Goal: Task Accomplishment & Management: Complete application form

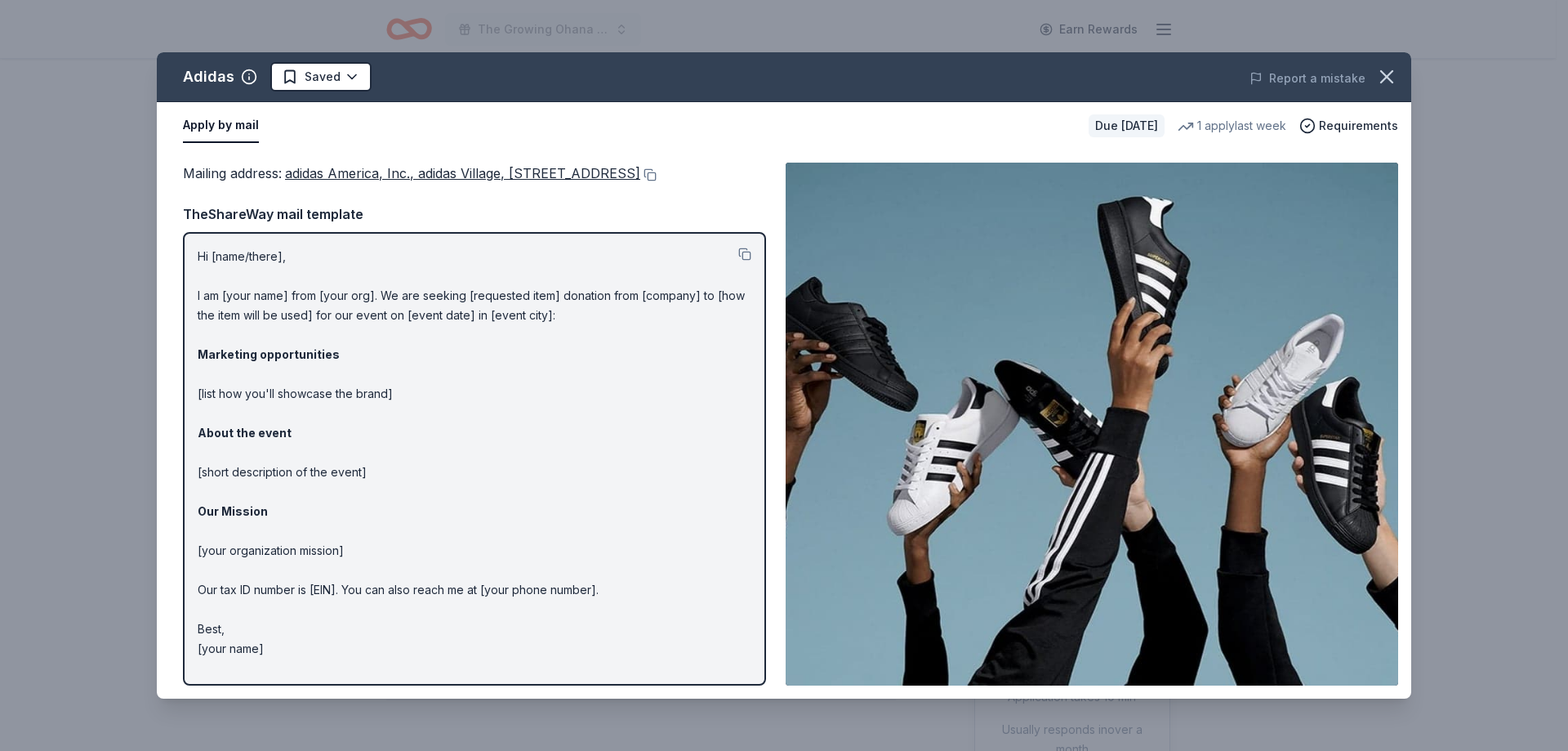
scroll to position [654, 0]
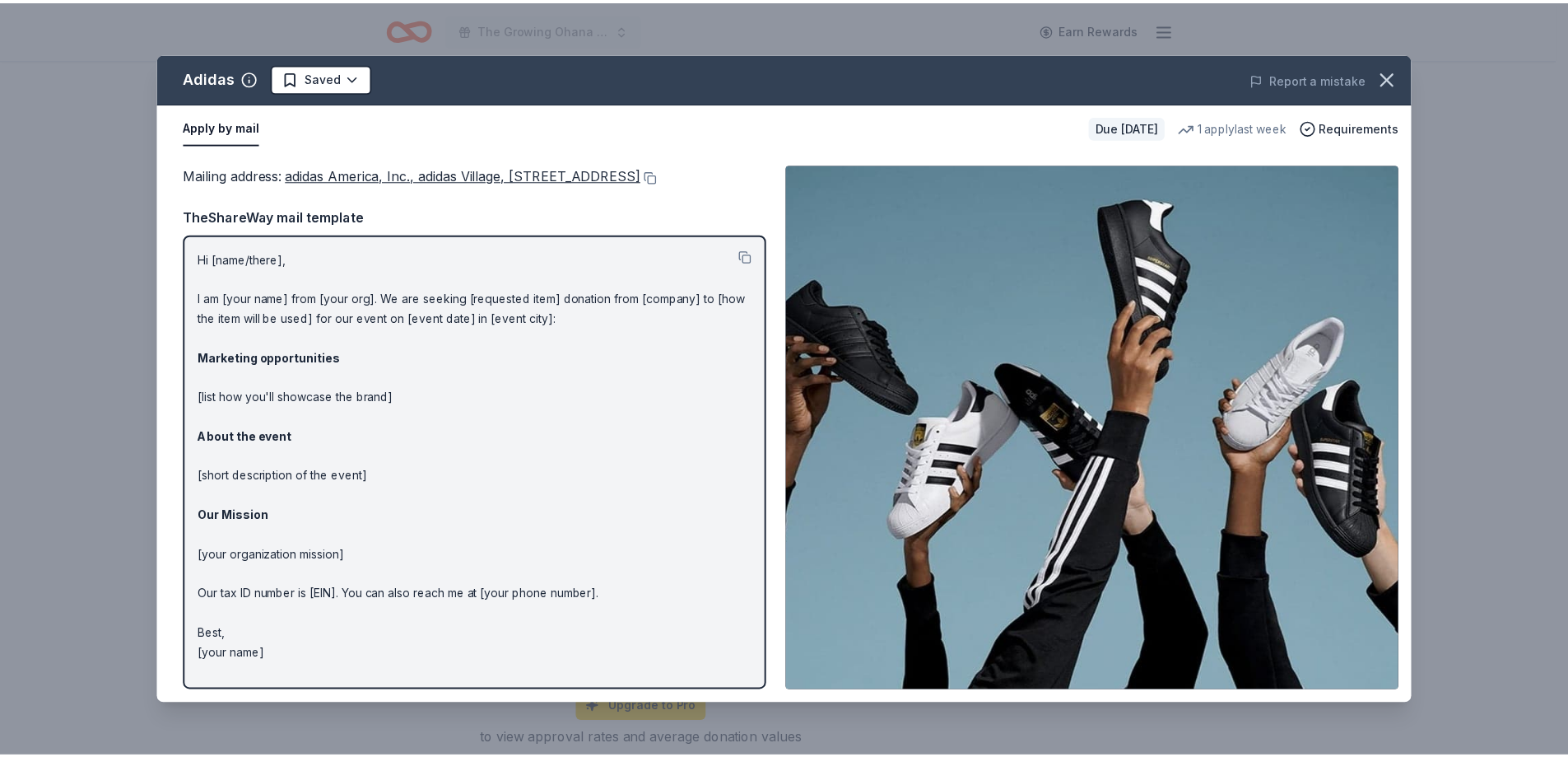
scroll to position [0, 0]
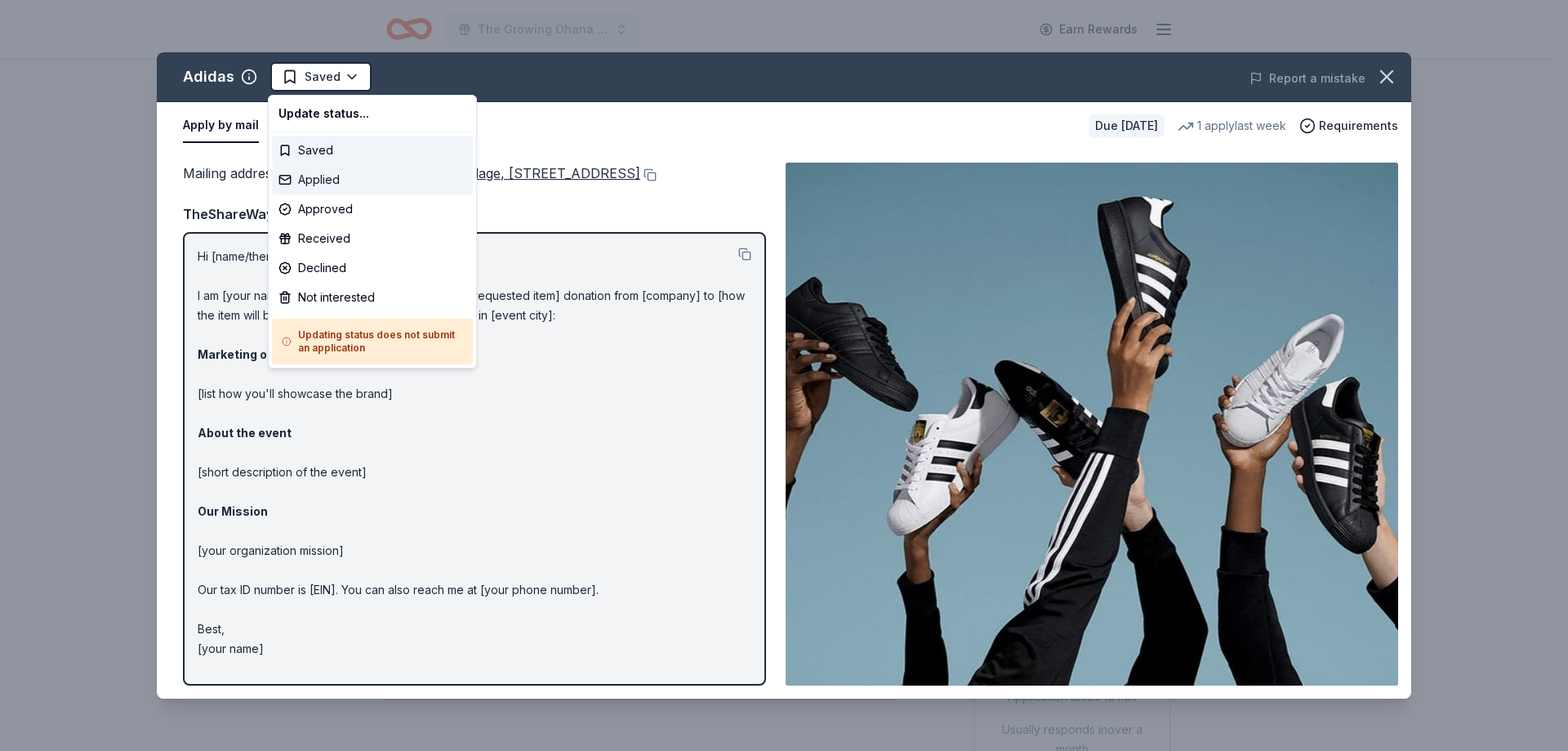
click at [319, 175] on div "Applied" at bounding box center [373, 180] width 201 height 29
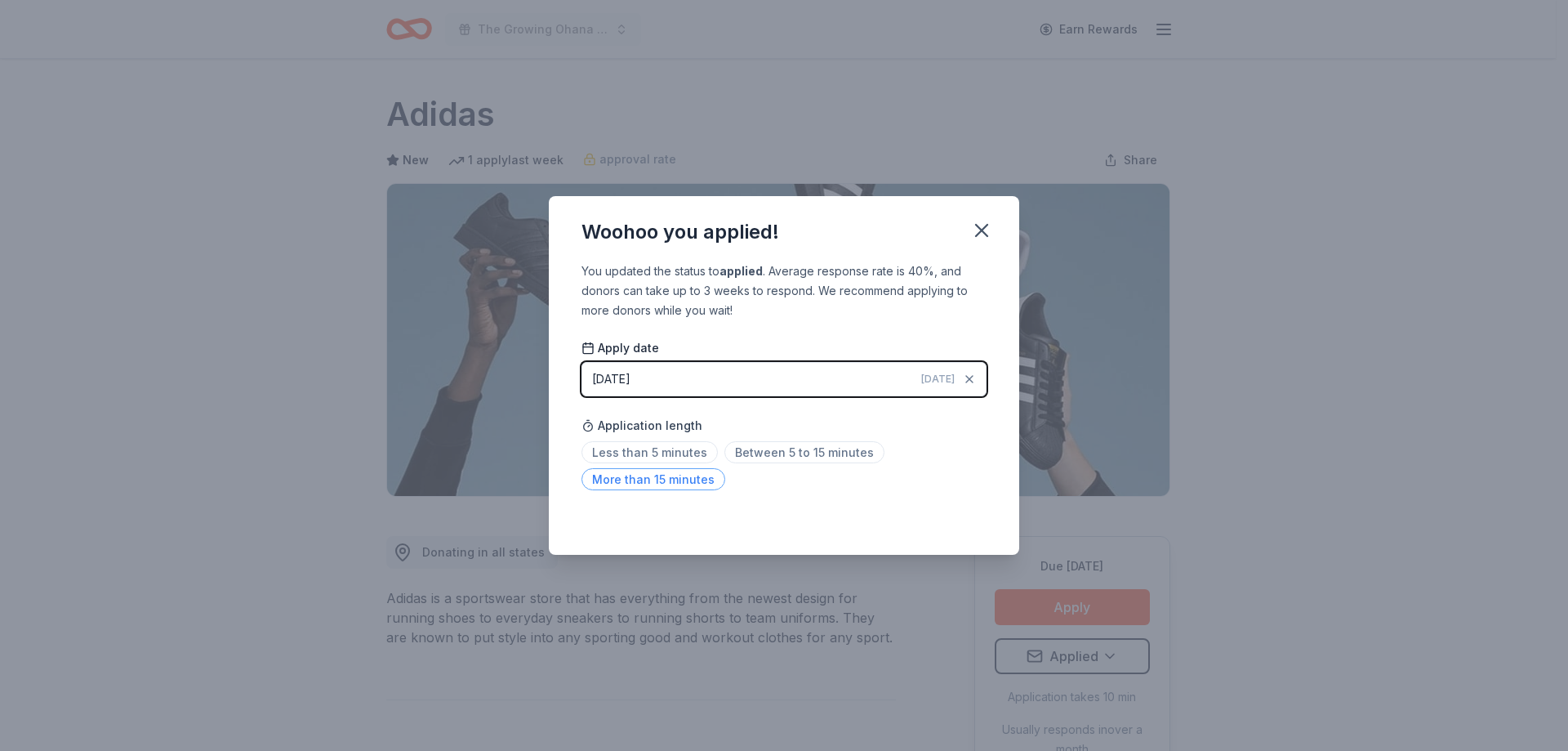
click at [668, 487] on span "More than 15 minutes" at bounding box center [654, 479] width 144 height 22
click at [981, 234] on icon "button" at bounding box center [982, 230] width 23 height 23
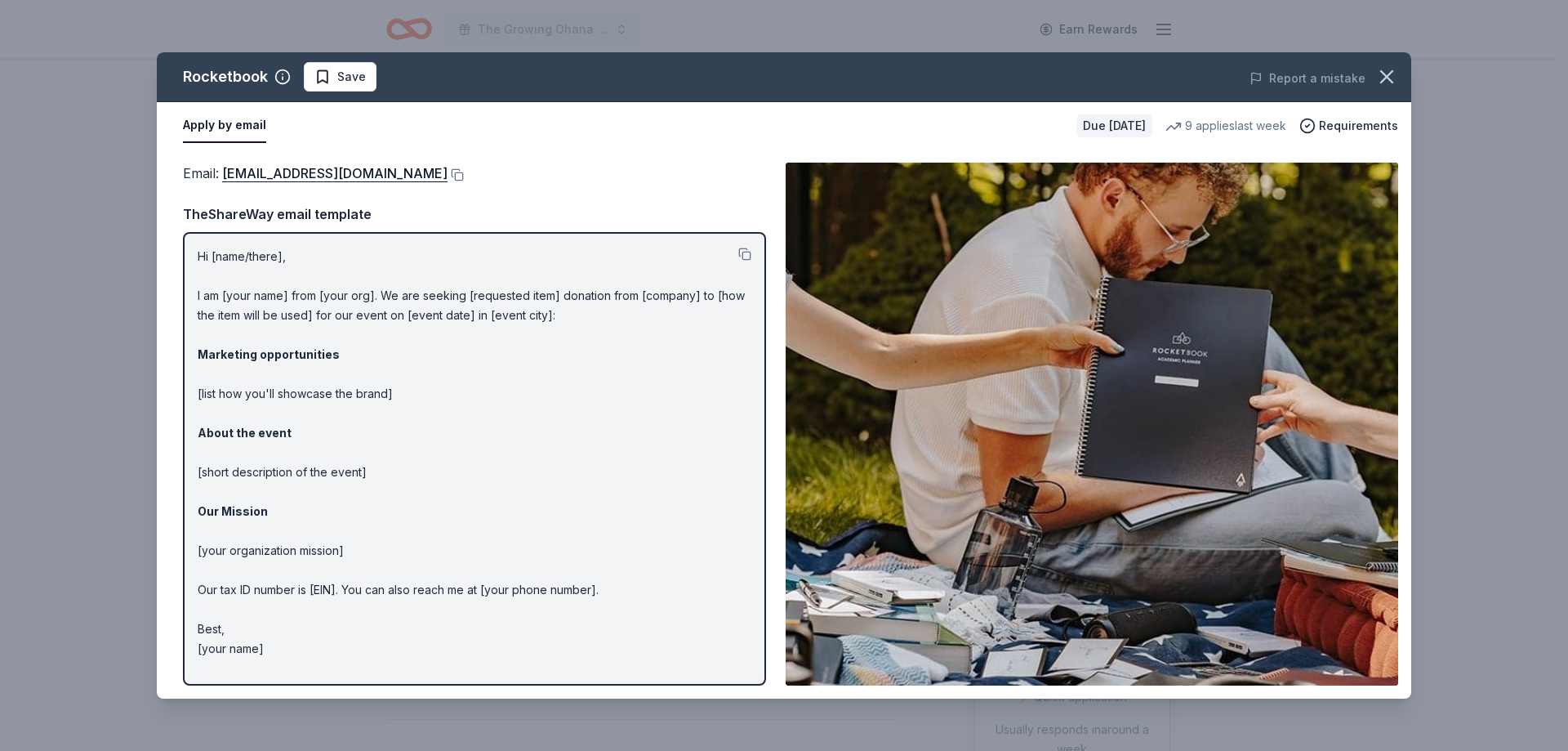
scroll to position [163, 0]
click at [464, 173] on button at bounding box center [455, 174] width 16 height 13
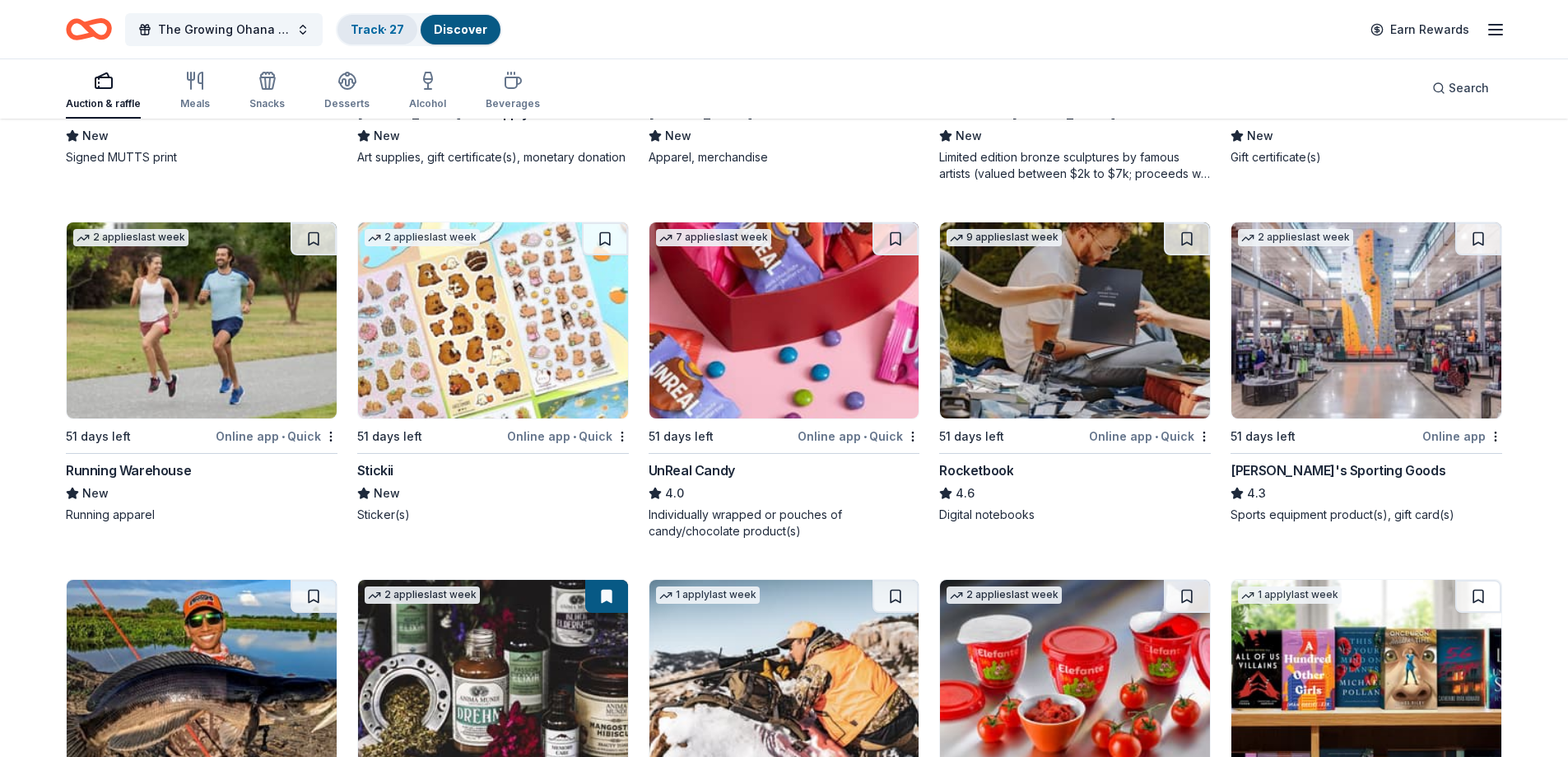
scroll to position [3962, 0]
click at [1070, 283] on img at bounding box center [1075, 320] width 270 height 196
click at [378, 31] on link "Track · 28" at bounding box center [378, 29] width 54 height 14
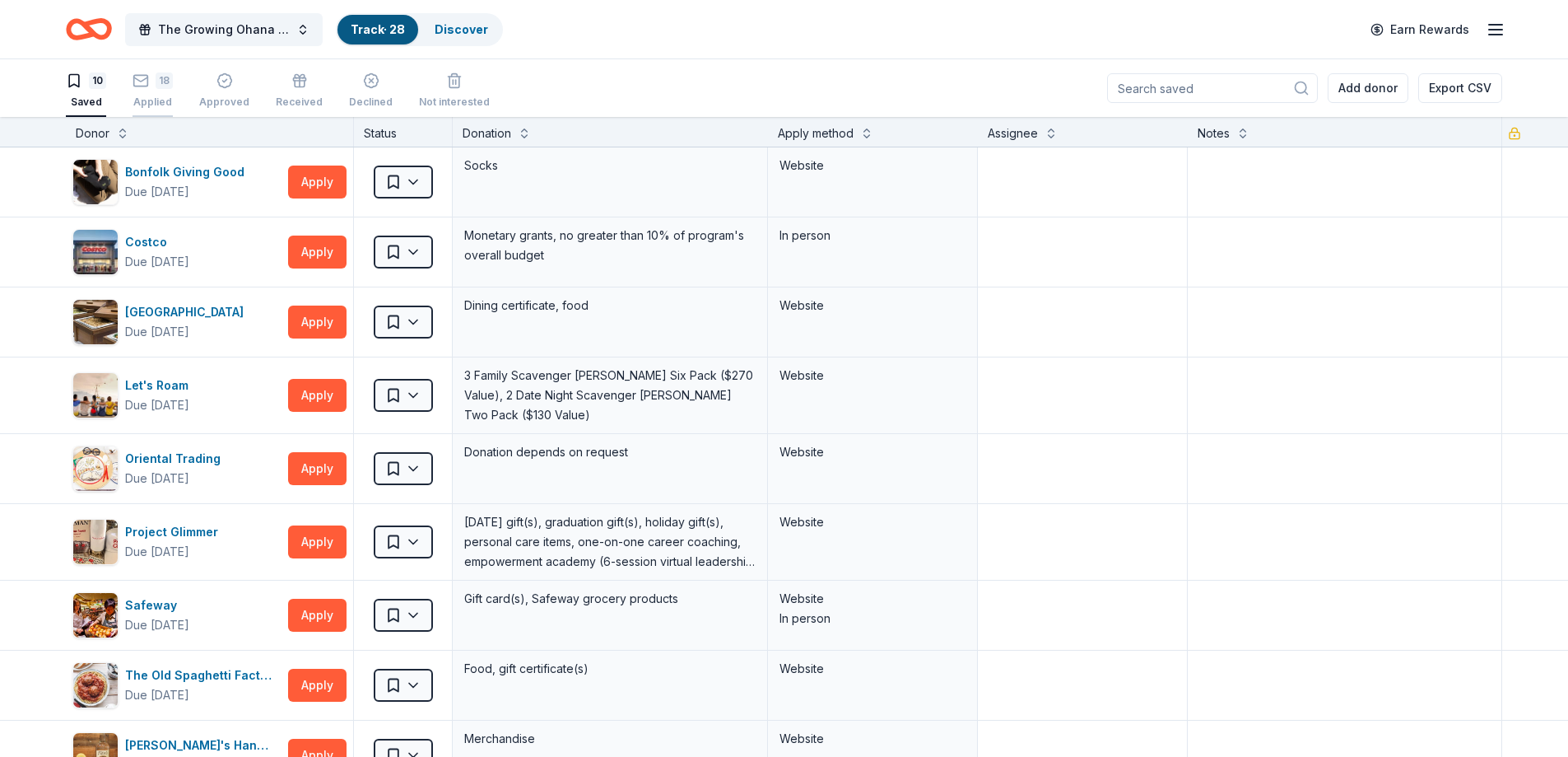
click at [150, 94] on div "18 Applied" at bounding box center [153, 90] width 40 height 36
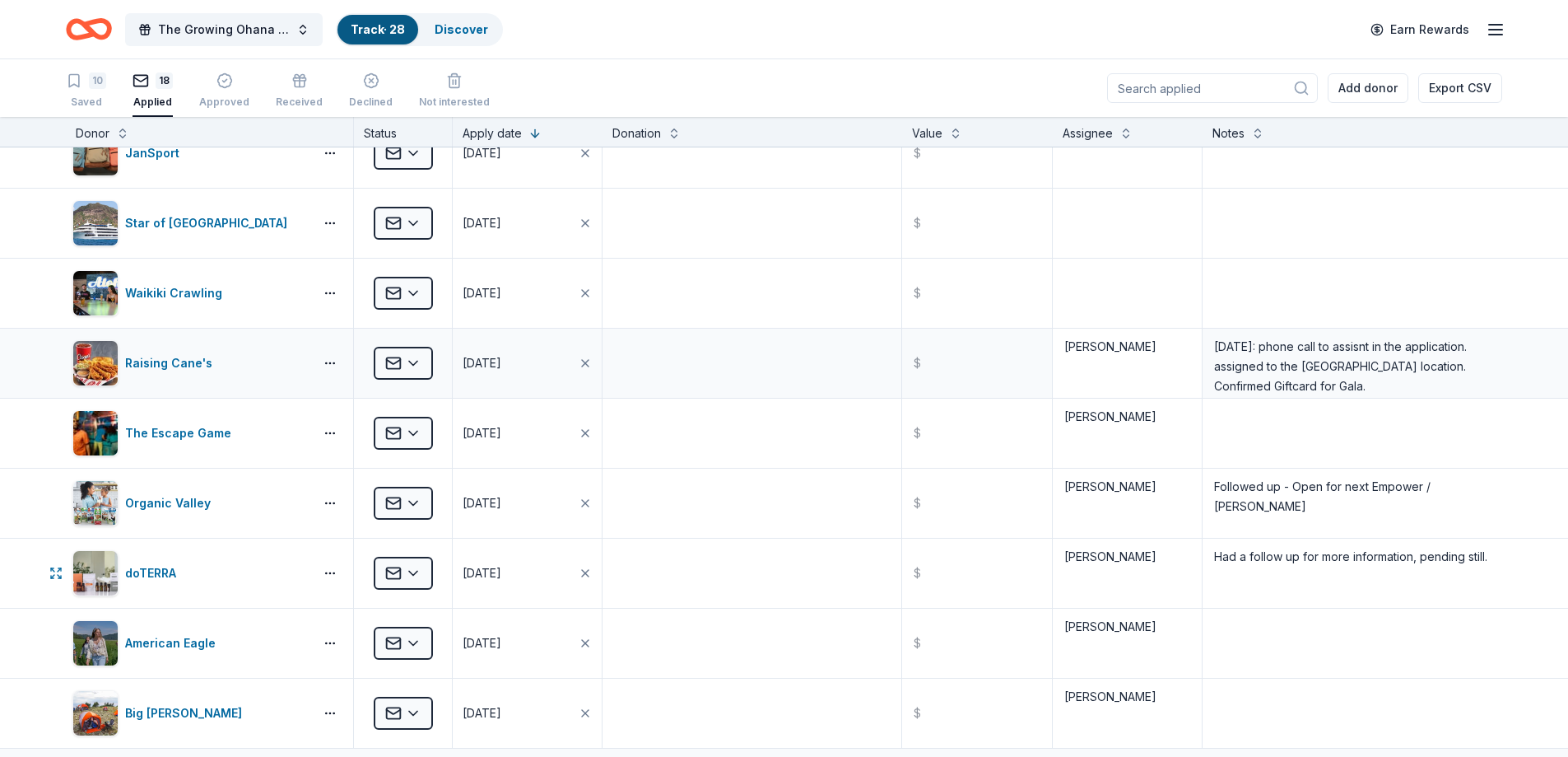
scroll to position [576, 0]
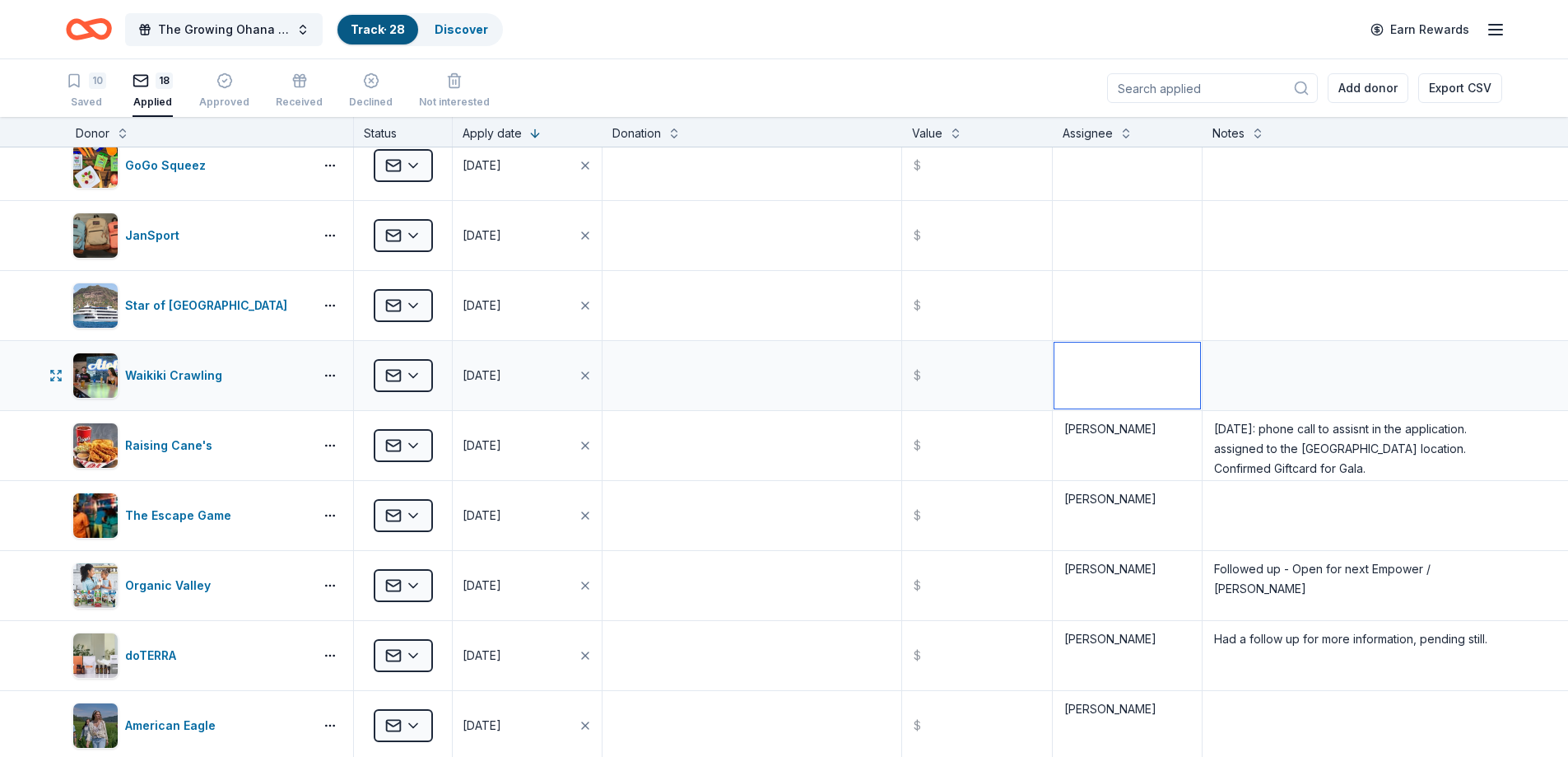
click at [1080, 382] on textarea at bounding box center [1127, 375] width 146 height 66
drag, startPoint x: 1119, startPoint y: 358, endPoint x: 1060, endPoint y: 358, distance: 59.0
click at [1055, 359] on textarea "Domonica" at bounding box center [1127, 375] width 146 height 66
type textarea "Domonica"
click at [1079, 285] on textarea at bounding box center [1127, 305] width 146 height 66
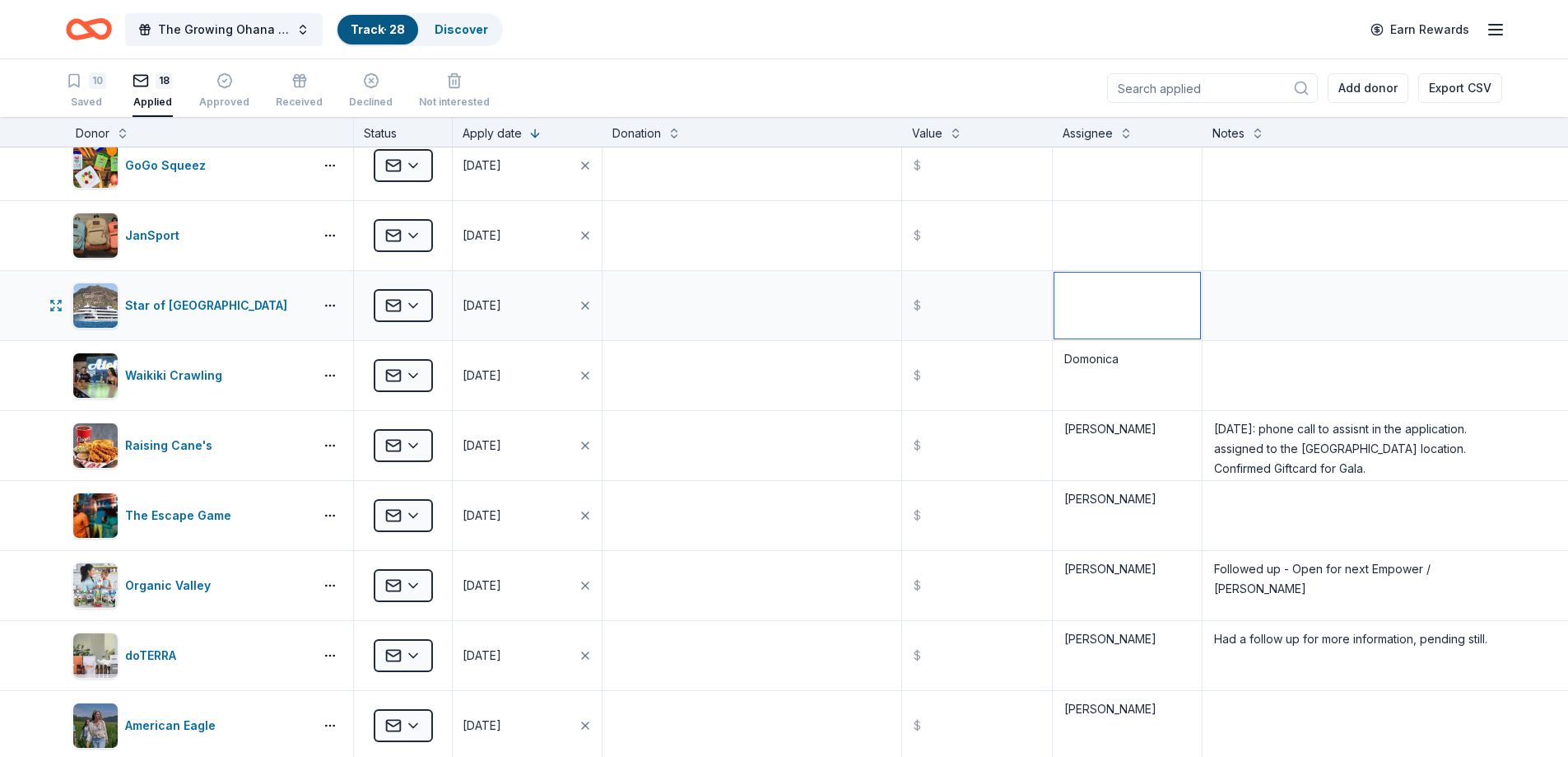
paste textarea "Domonica"
type textarea "Domonica"
click at [1084, 216] on textarea at bounding box center [1127, 235] width 146 height 66
paste textarea "Domonica"
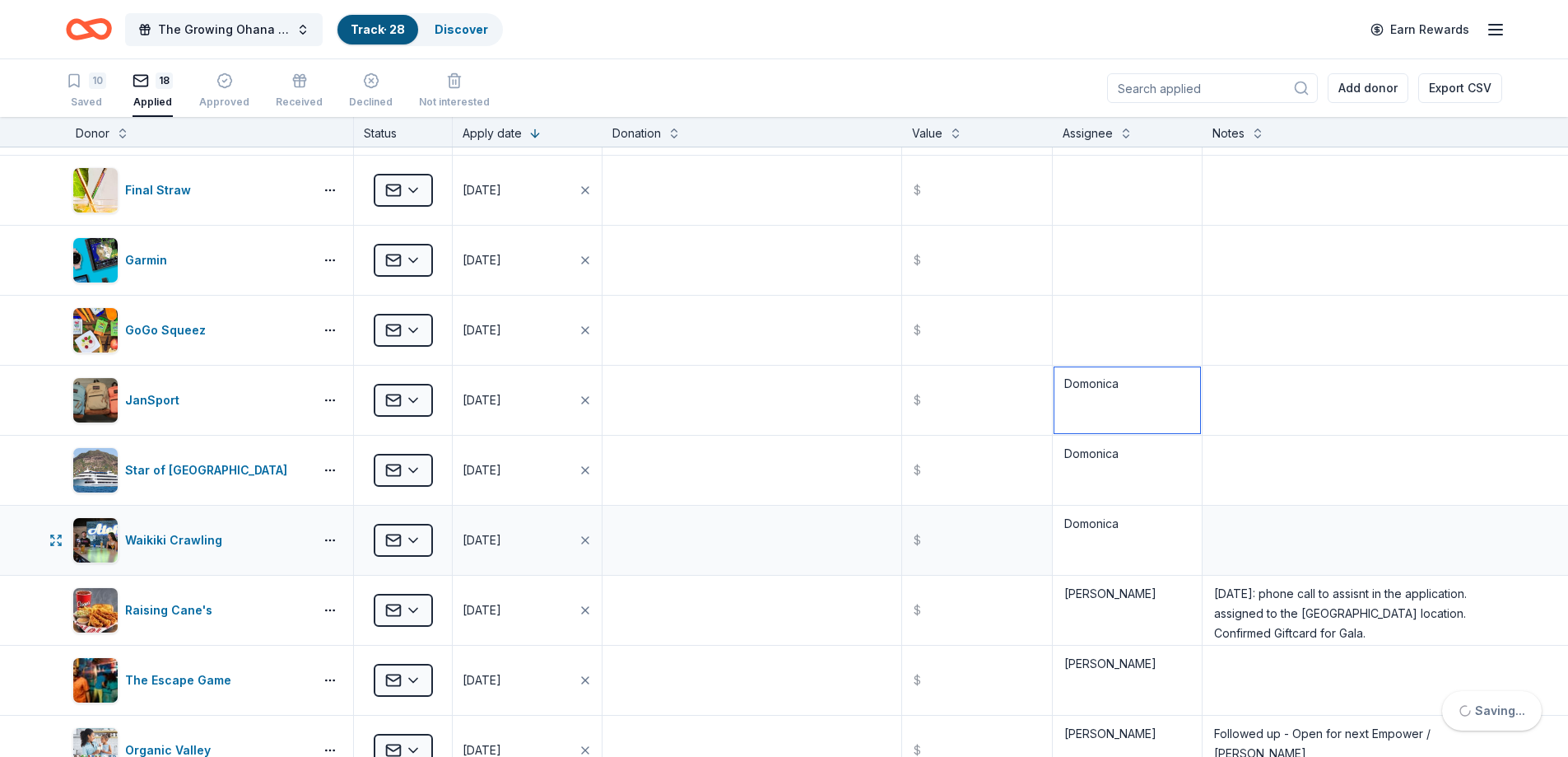
scroll to position [330, 0]
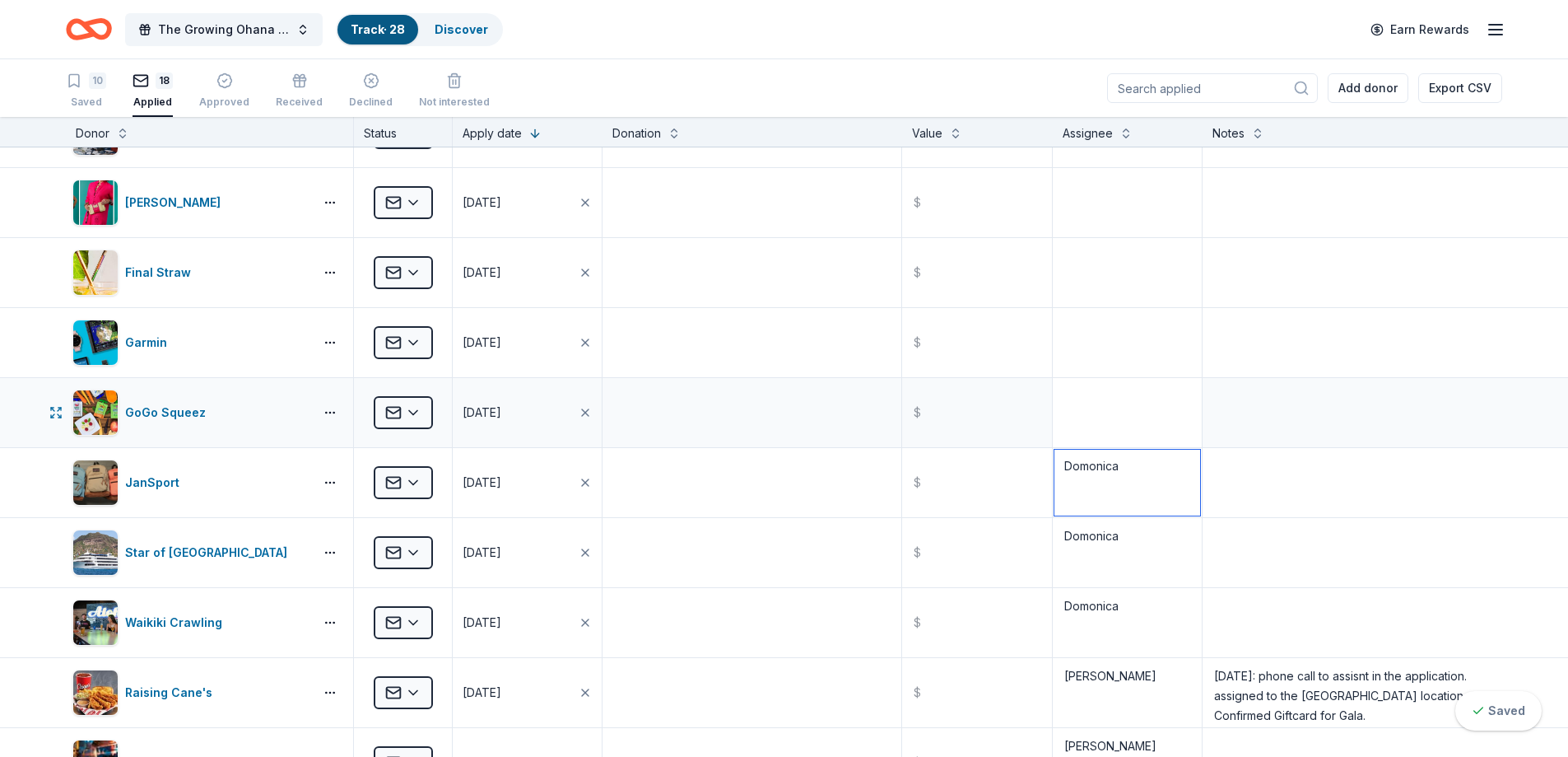
type textarea "Domonica"
click at [1084, 389] on textarea at bounding box center [1127, 412] width 146 height 66
paste textarea "Domonica"
type textarea "Domonica"
click at [1088, 327] on textarea at bounding box center [1127, 342] width 146 height 66
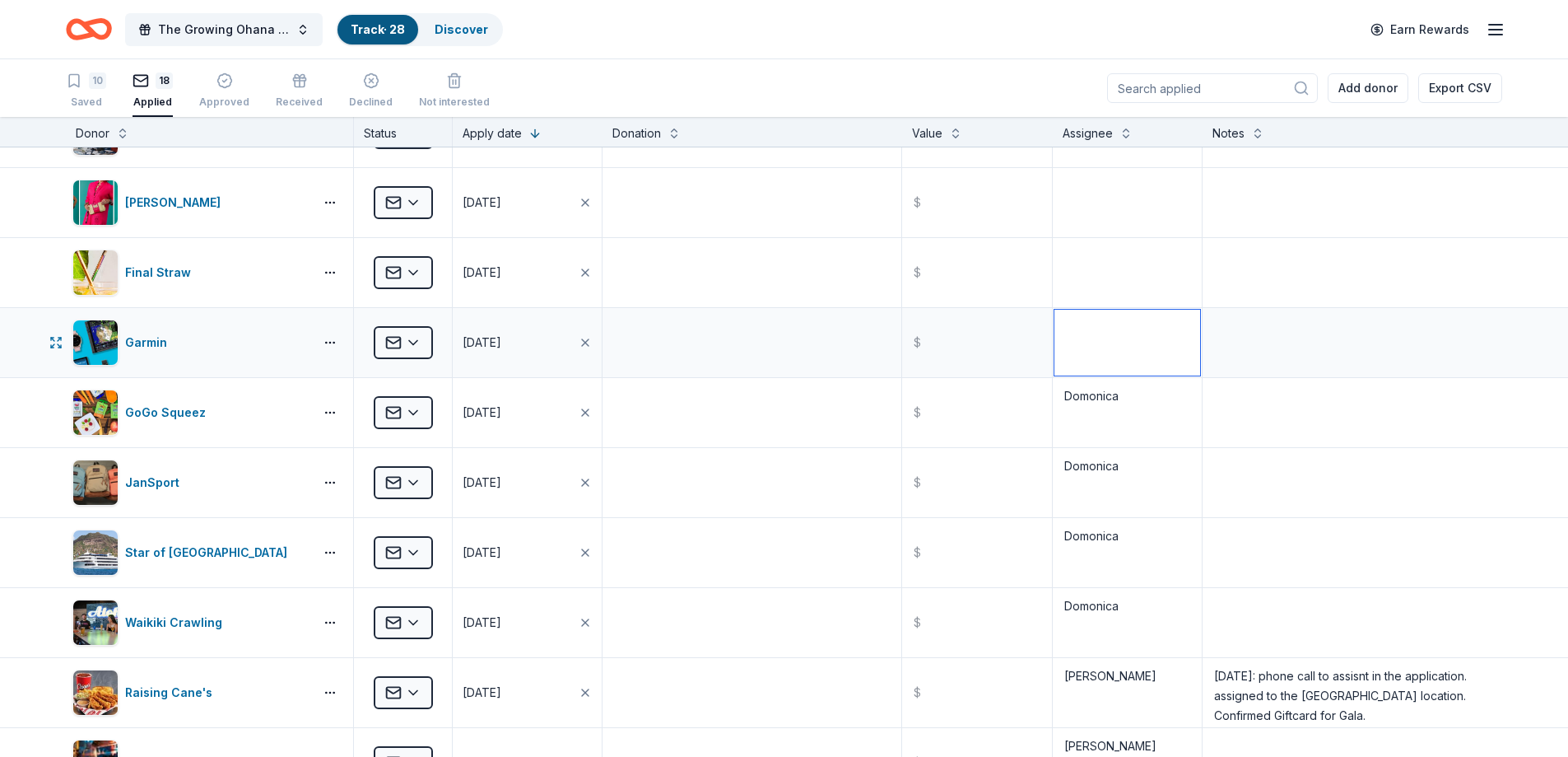
paste textarea "Domonica"
type textarea "Domonica"
click at [1064, 268] on textarea at bounding box center [1127, 272] width 146 height 66
paste textarea "Domonica"
type textarea "Domonica"
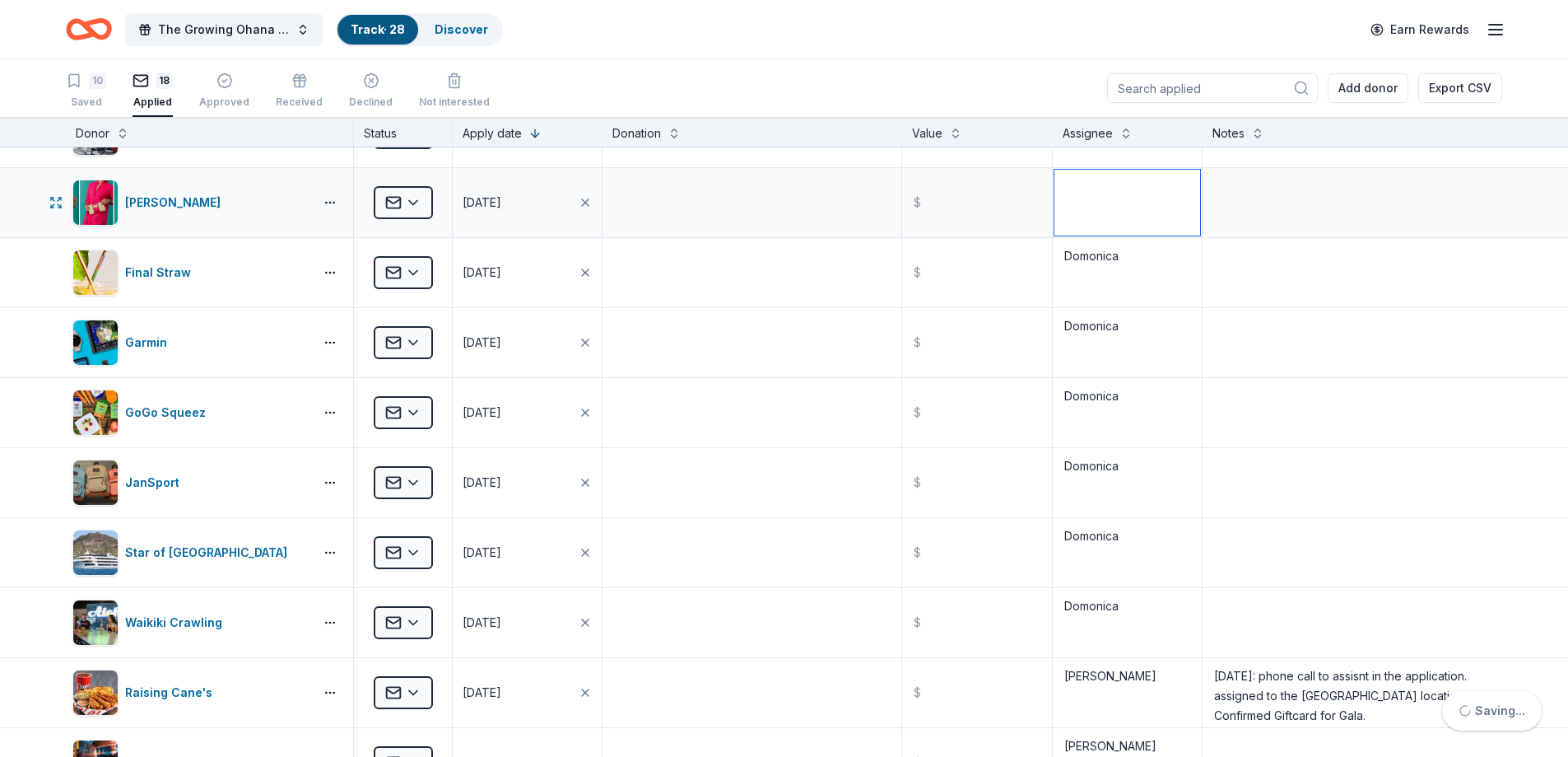
click at [1068, 200] on textarea at bounding box center [1127, 202] width 146 height 66
paste textarea "Domonica"
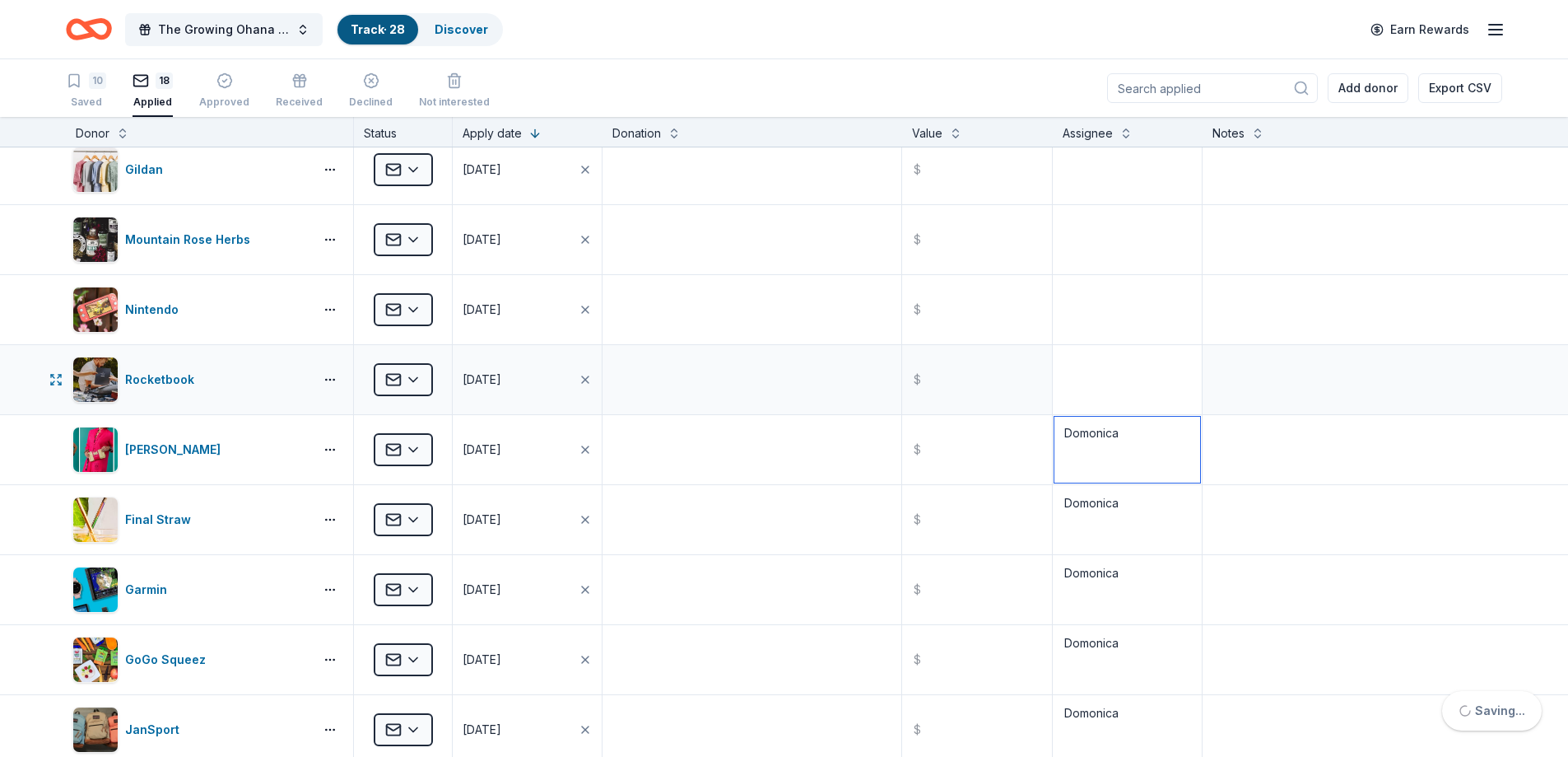
type textarea "Domonica"
click at [1085, 378] on textarea at bounding box center [1127, 379] width 146 height 66
paste textarea "Domonica"
type textarea "Domonica"
click at [1078, 308] on textarea at bounding box center [1127, 309] width 146 height 66
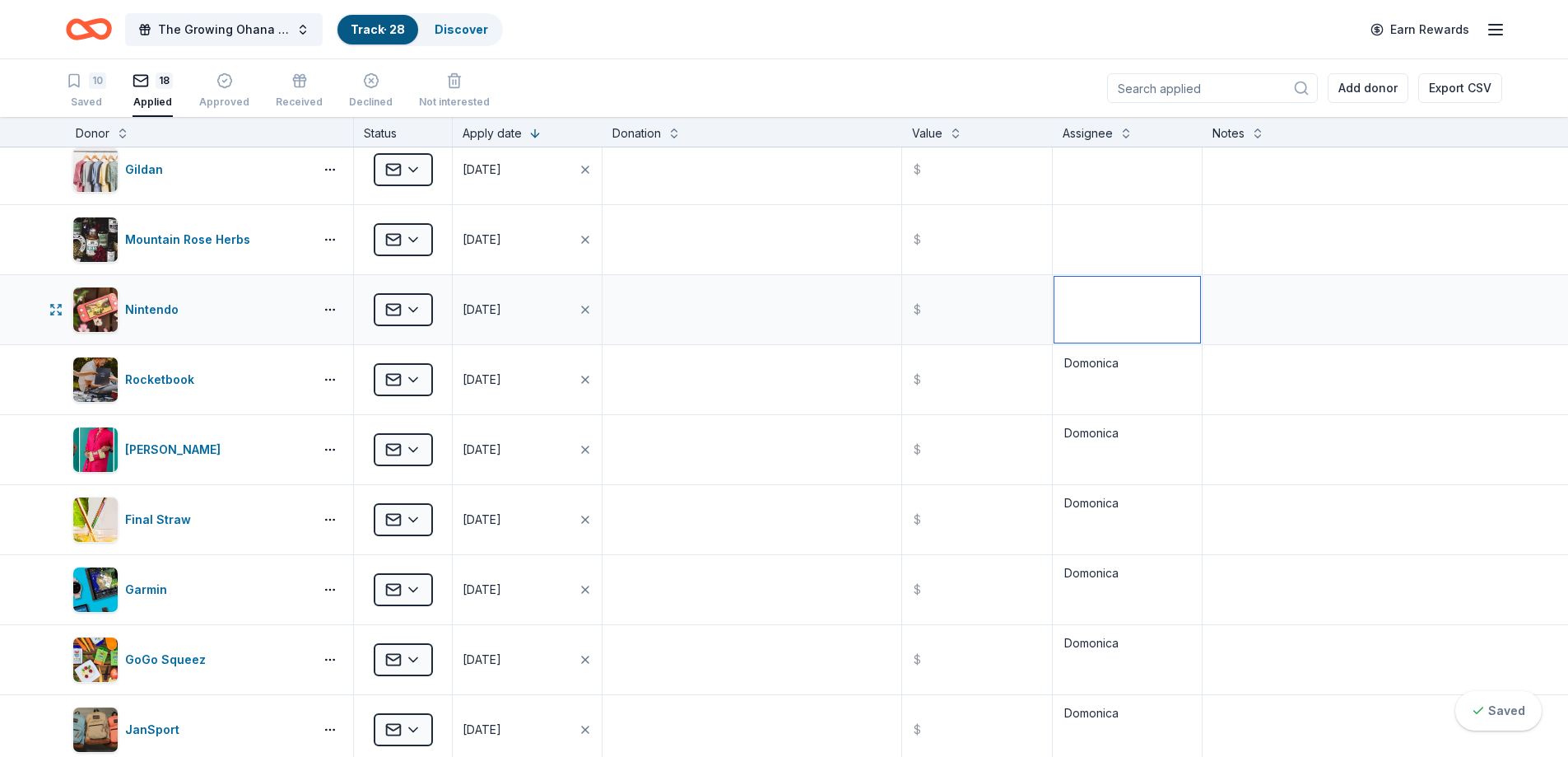
paste textarea "Domonica"
type textarea "Domonica"
click at [1062, 226] on textarea at bounding box center [1127, 239] width 146 height 66
paste textarea "Domonica"
type textarea "Domonica"
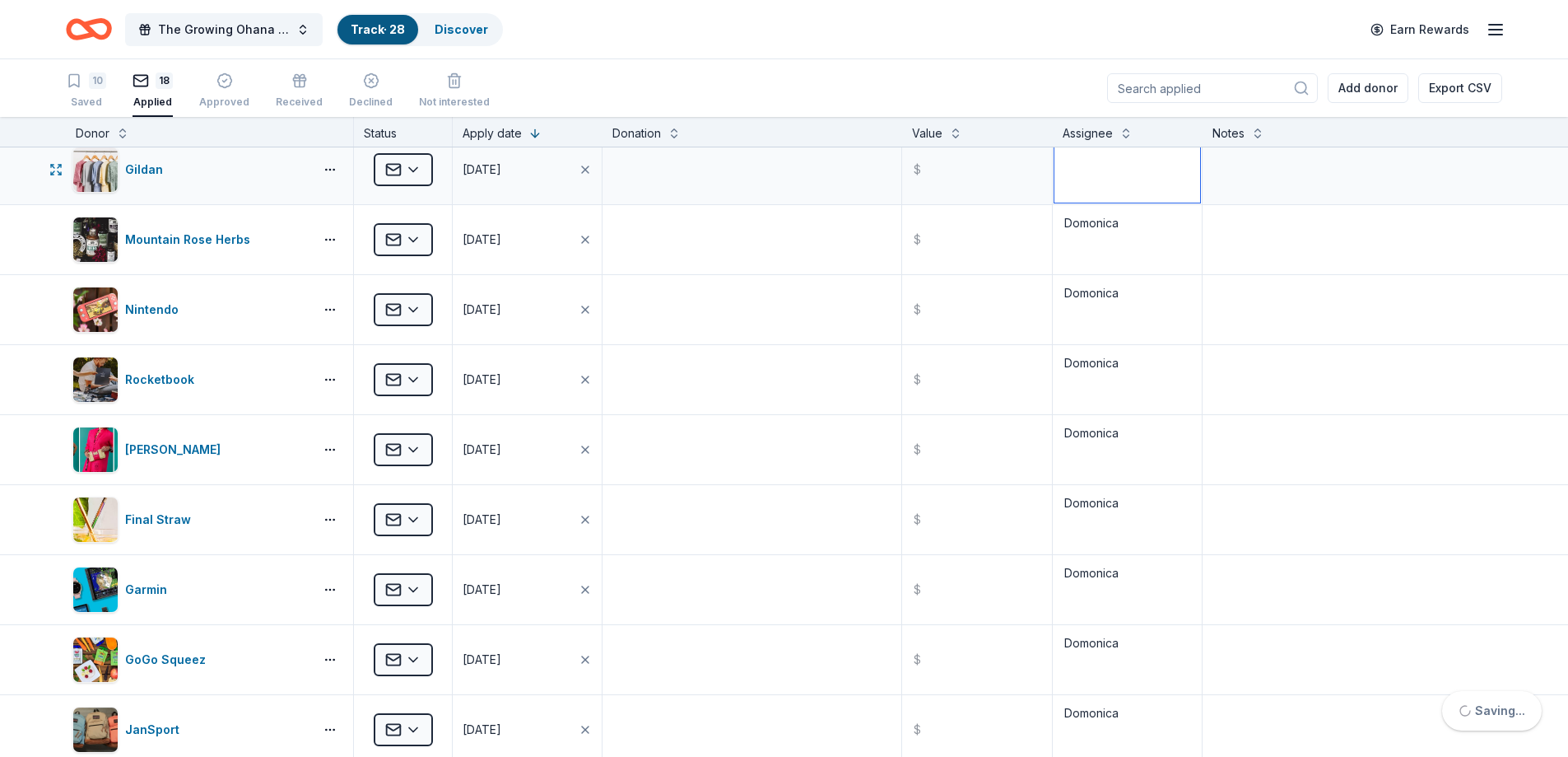
click at [1070, 174] on textarea at bounding box center [1127, 169] width 146 height 66
paste textarea "Domonica"
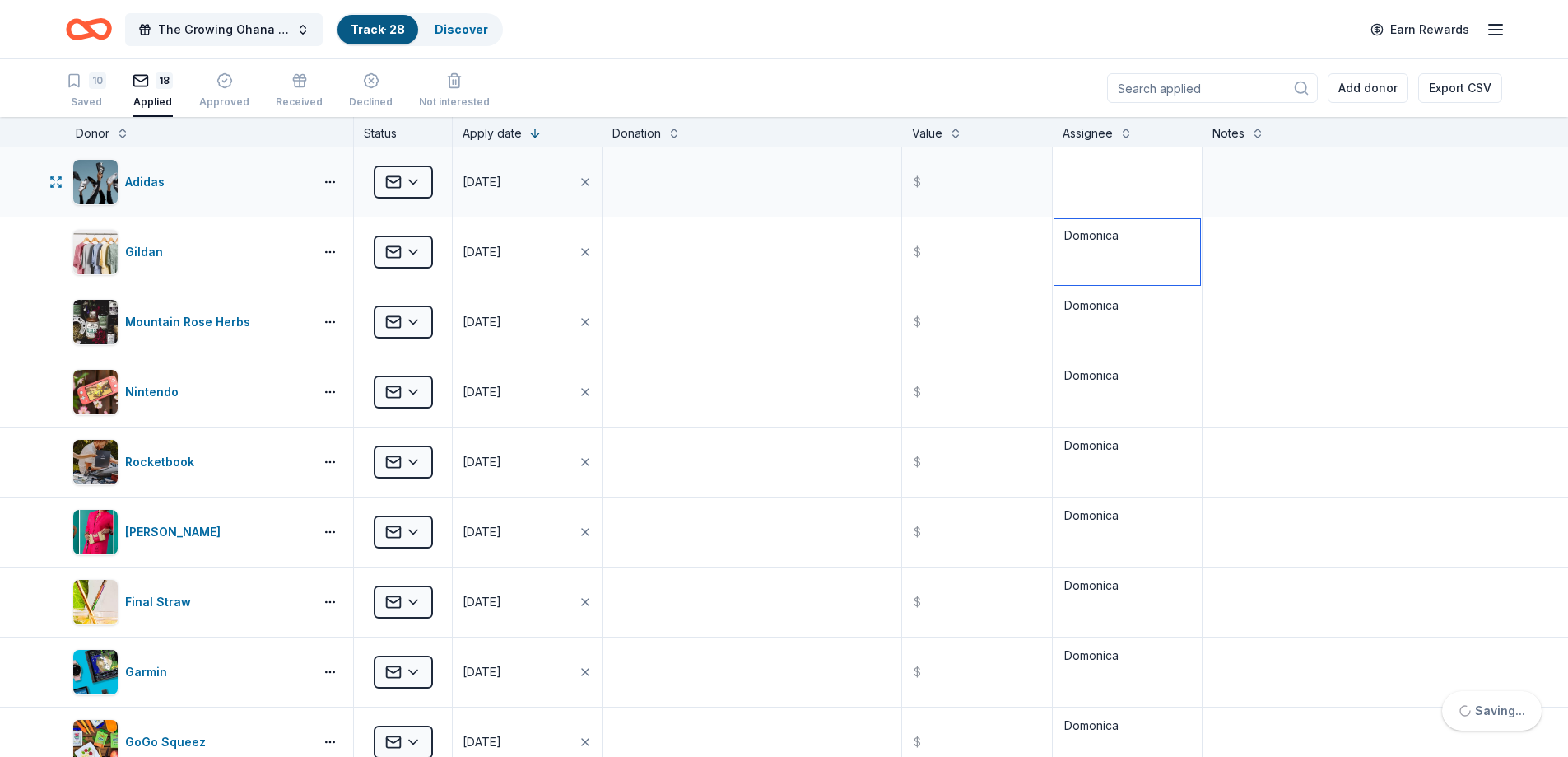
type textarea "Domonica"
click at [1072, 178] on textarea at bounding box center [1127, 181] width 146 height 66
paste textarea "Domonica"
type textarea "Domonica"
click at [416, 182] on html "The Growing Ohana Fundraiser Gala Track · 28 Discover Earn Rewards 10 Saved 18 …" at bounding box center [784, 378] width 1568 height 757
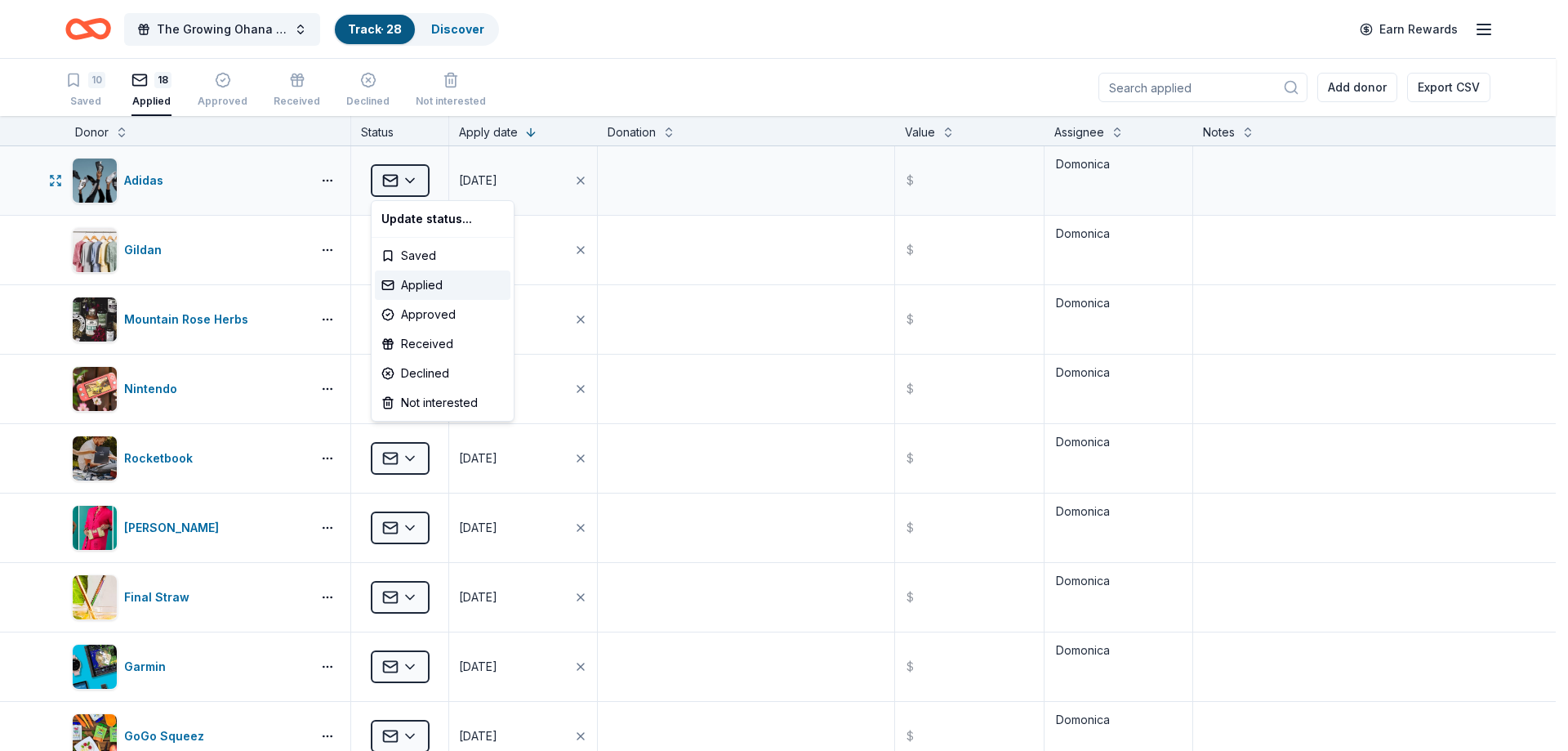
click at [413, 180] on html "The Growing Ohana Fundraiser Gala Track · 28 Discover Earn Rewards 10 Saved 18 …" at bounding box center [784, 376] width 1568 height 751
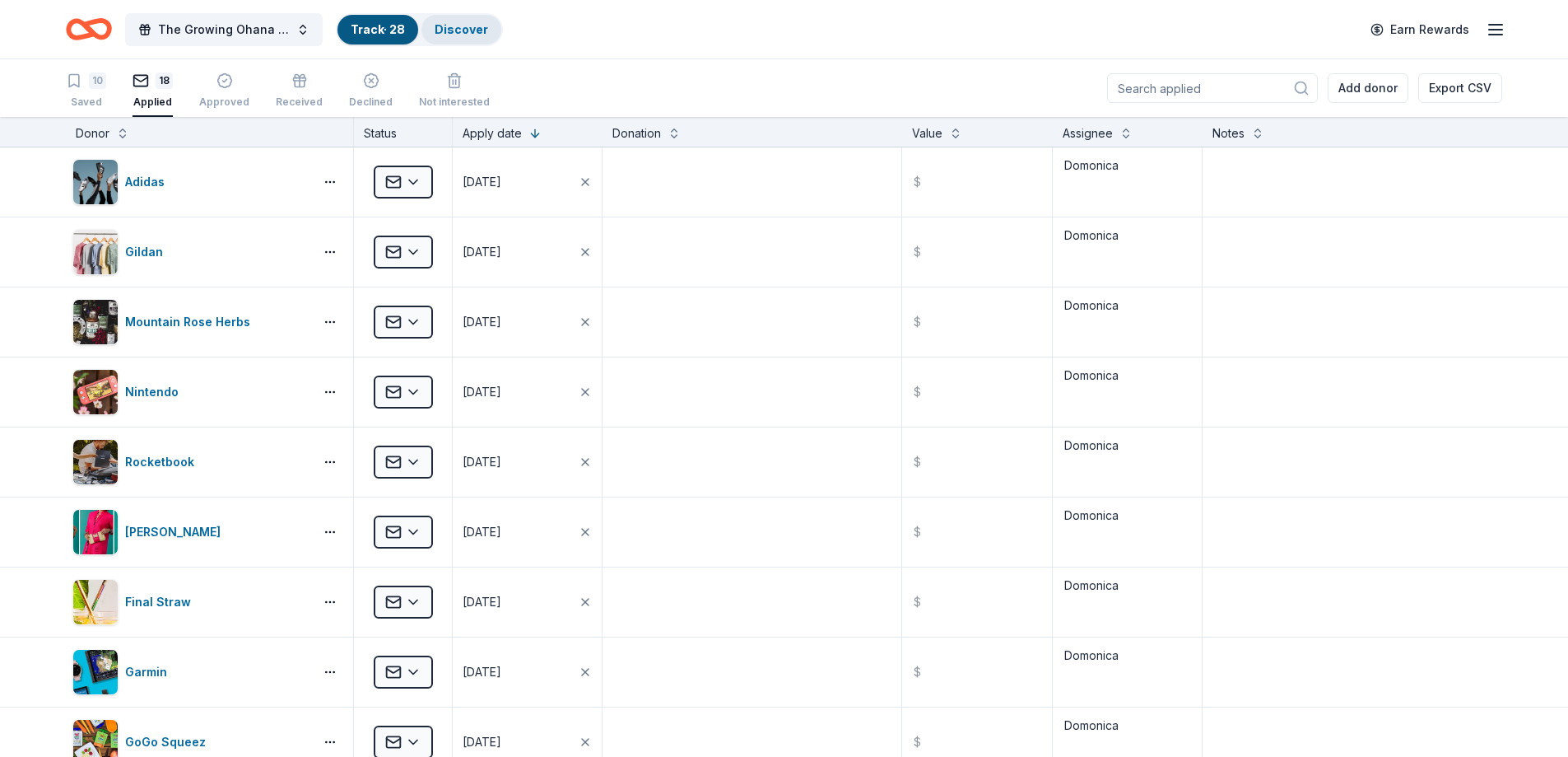
click at [446, 31] on link "Discover" at bounding box center [461, 29] width 53 height 14
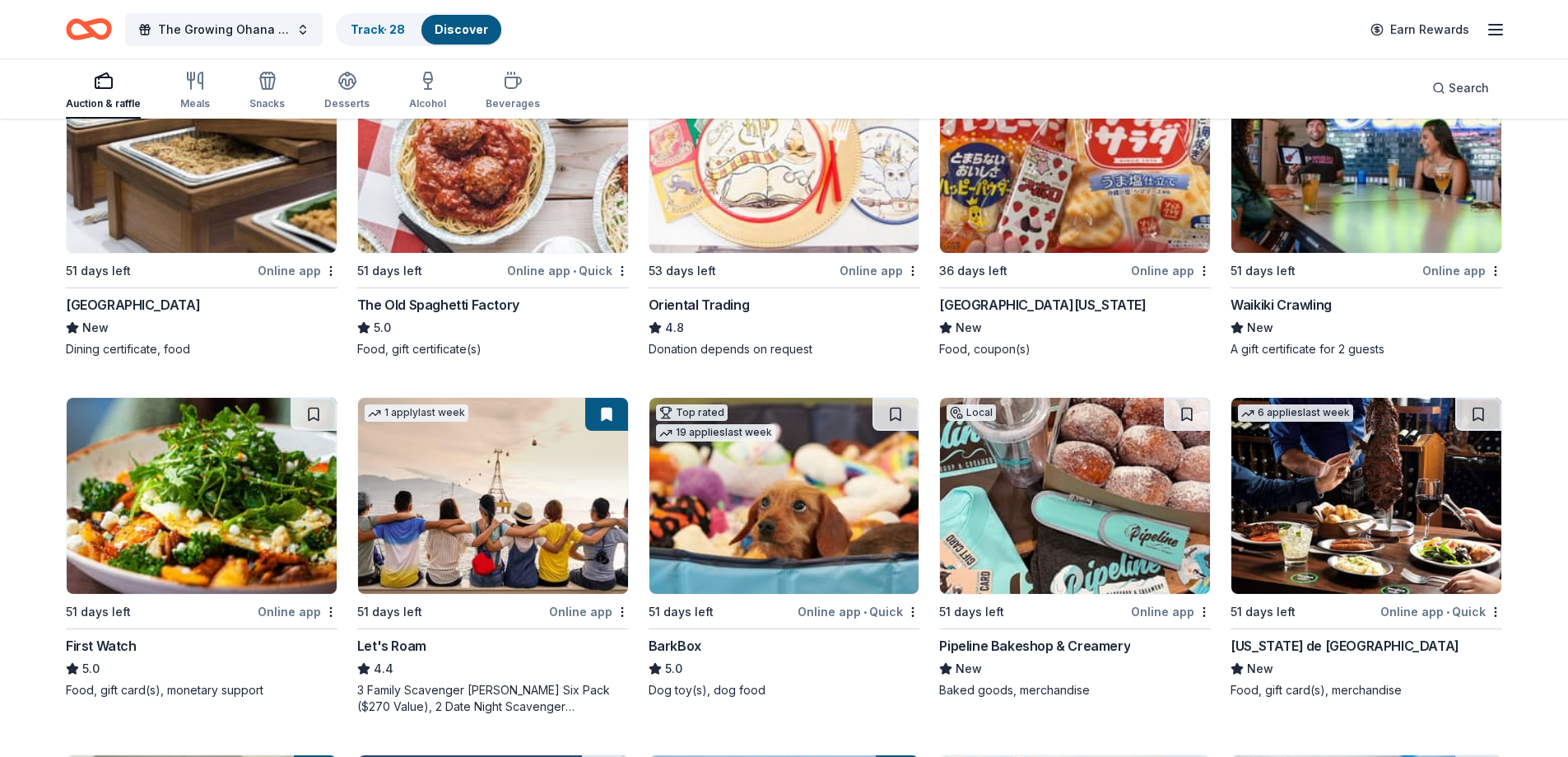
scroll to position [330, 0]
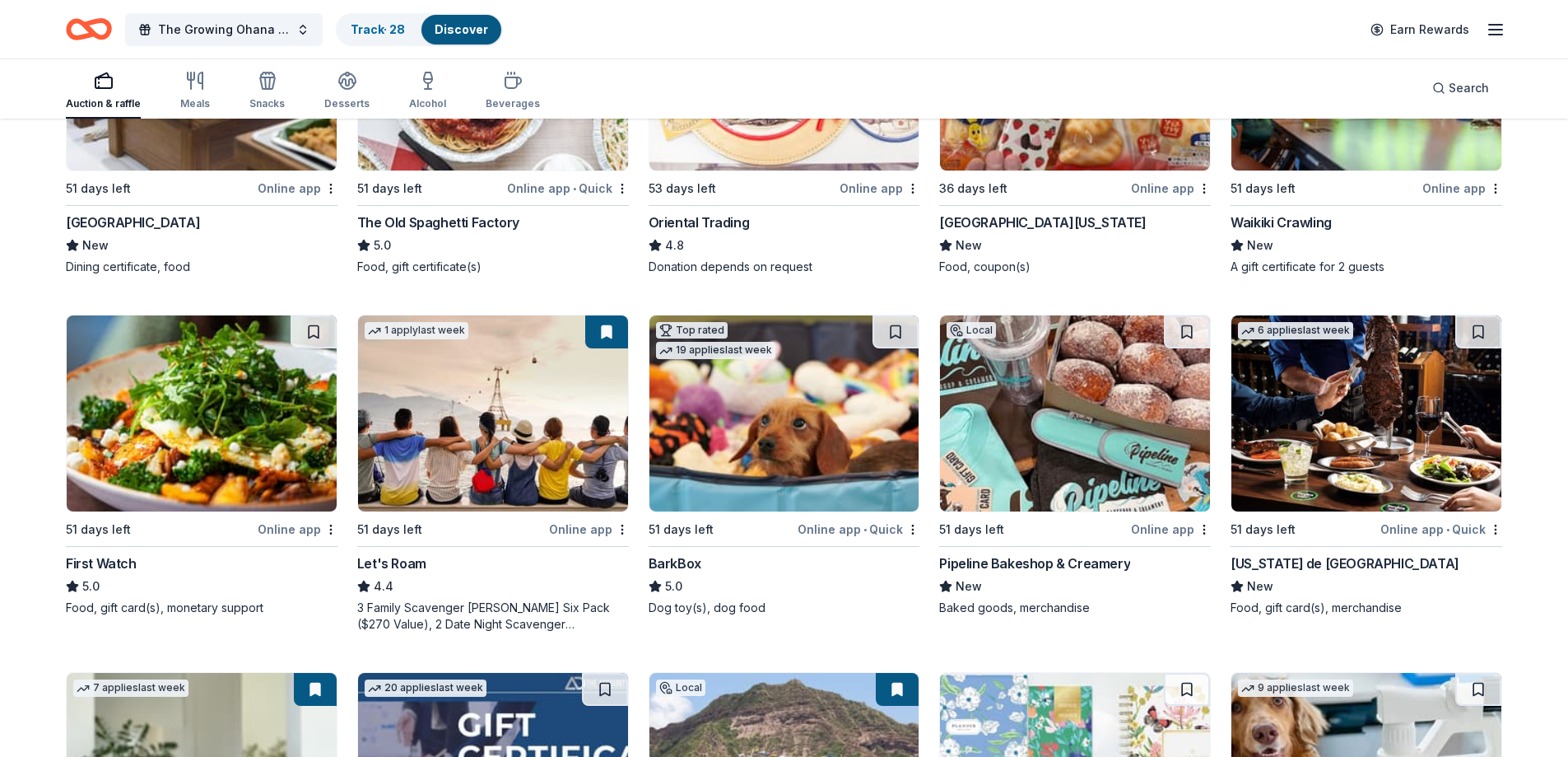
click at [1416, 472] on img at bounding box center [1366, 413] width 270 height 196
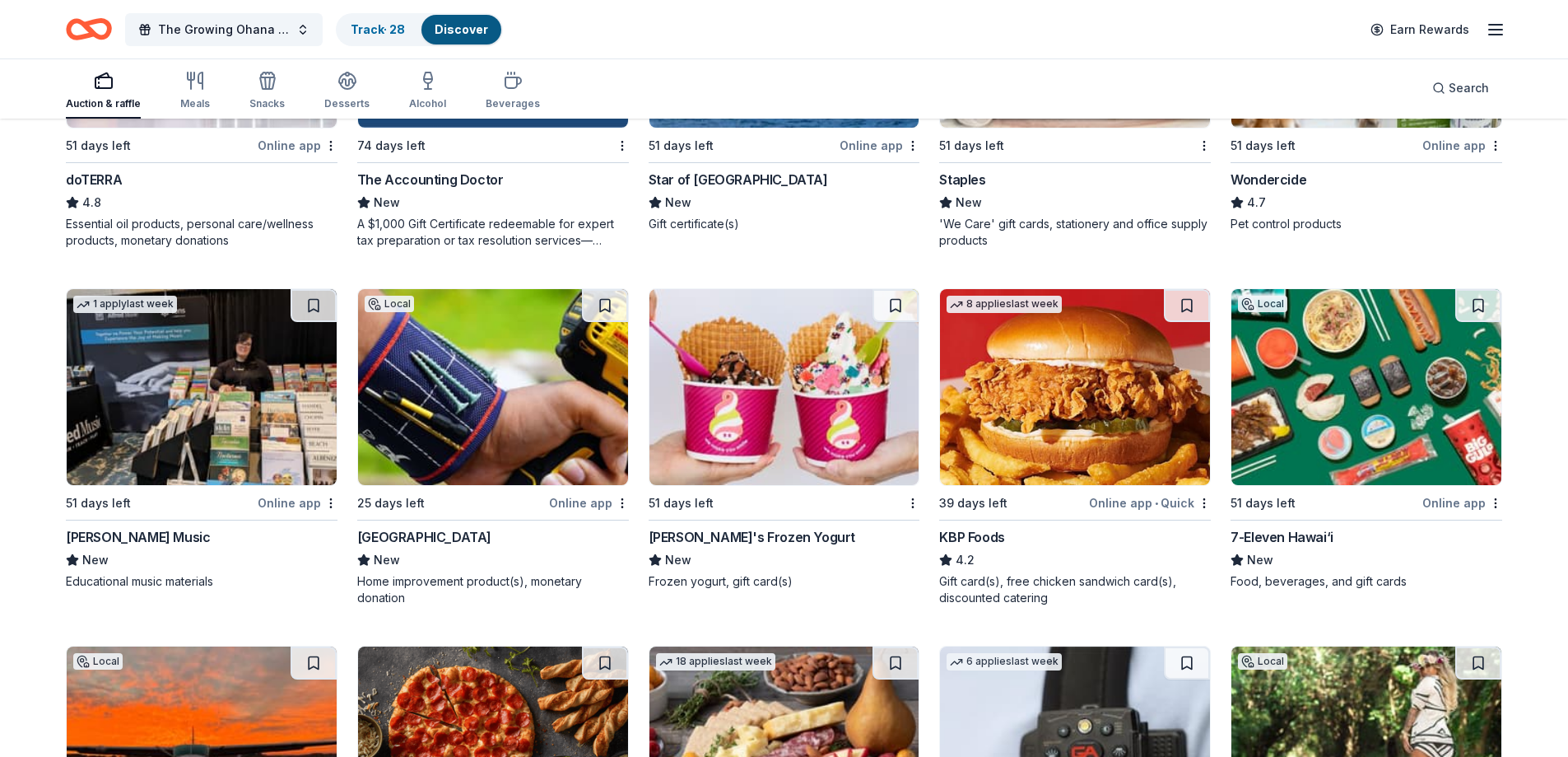
scroll to position [1153, 0]
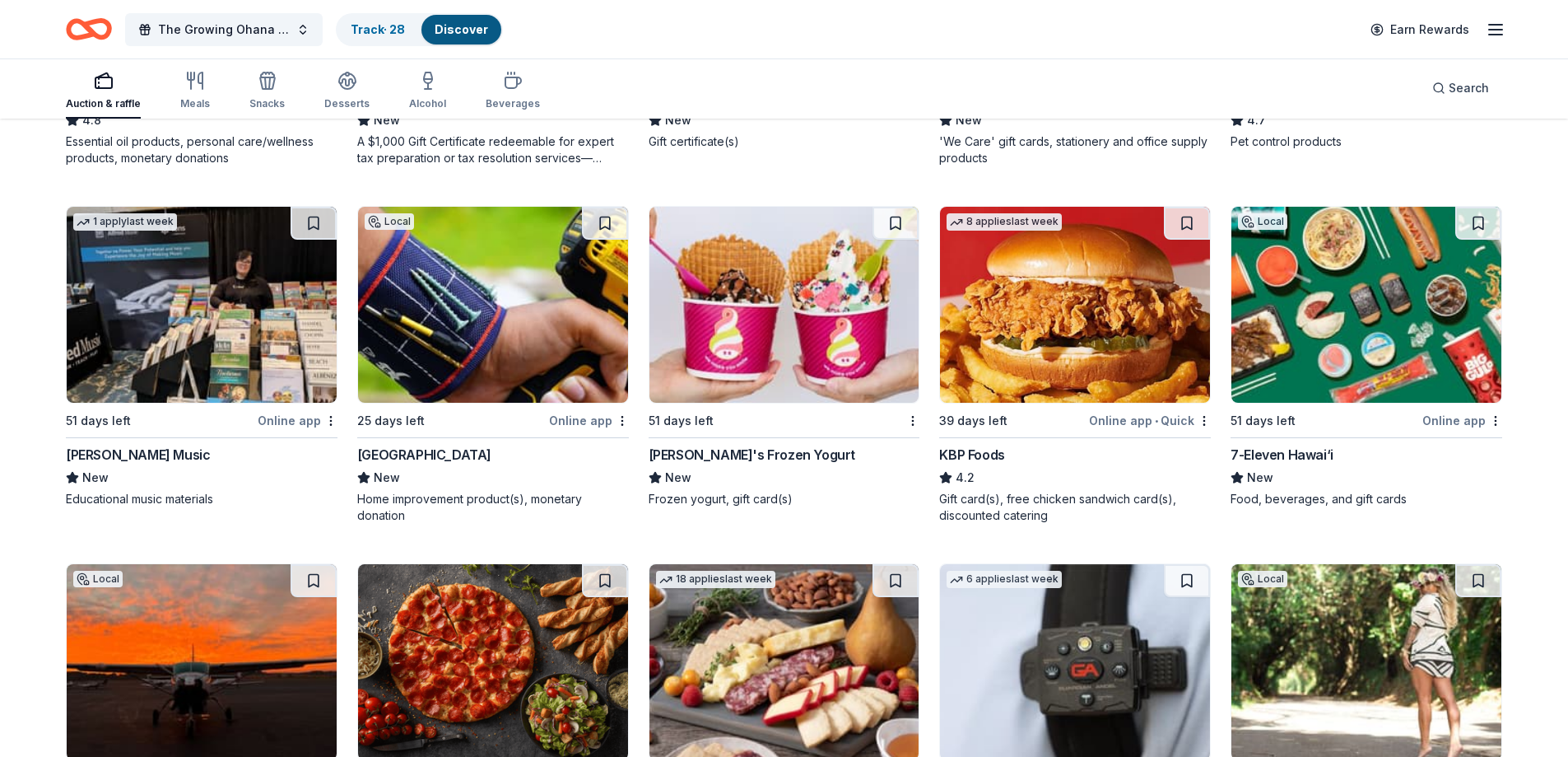
click at [1362, 335] on img at bounding box center [1366, 304] width 270 height 196
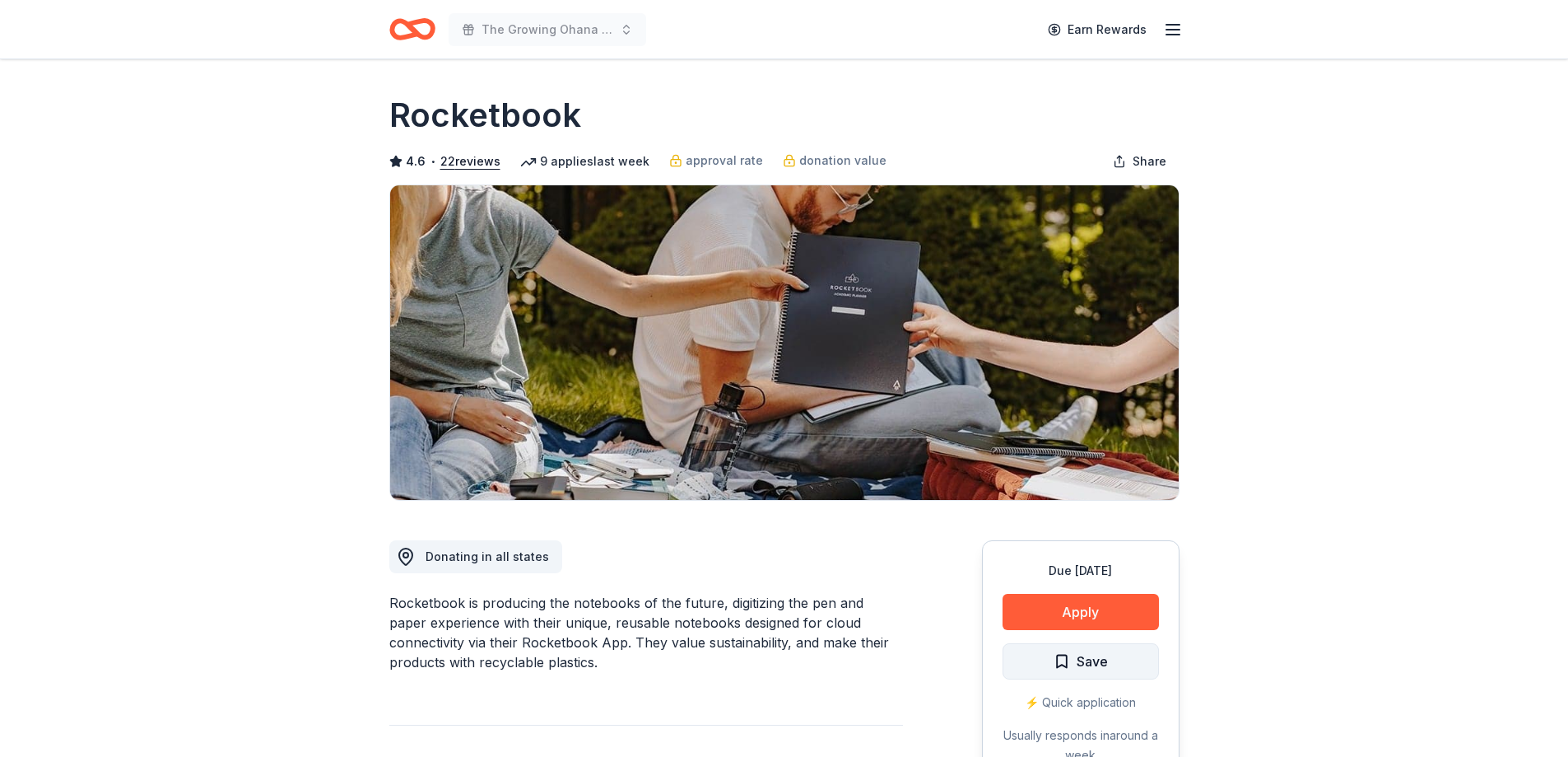
click at [1100, 665] on span "Save" at bounding box center [1093, 661] width 31 height 21
click at [1114, 659] on html "The Growing Ohana Fundraiser Gala Earn Rewards Due in 51 days Share Rocketbook …" at bounding box center [784, 378] width 1568 height 757
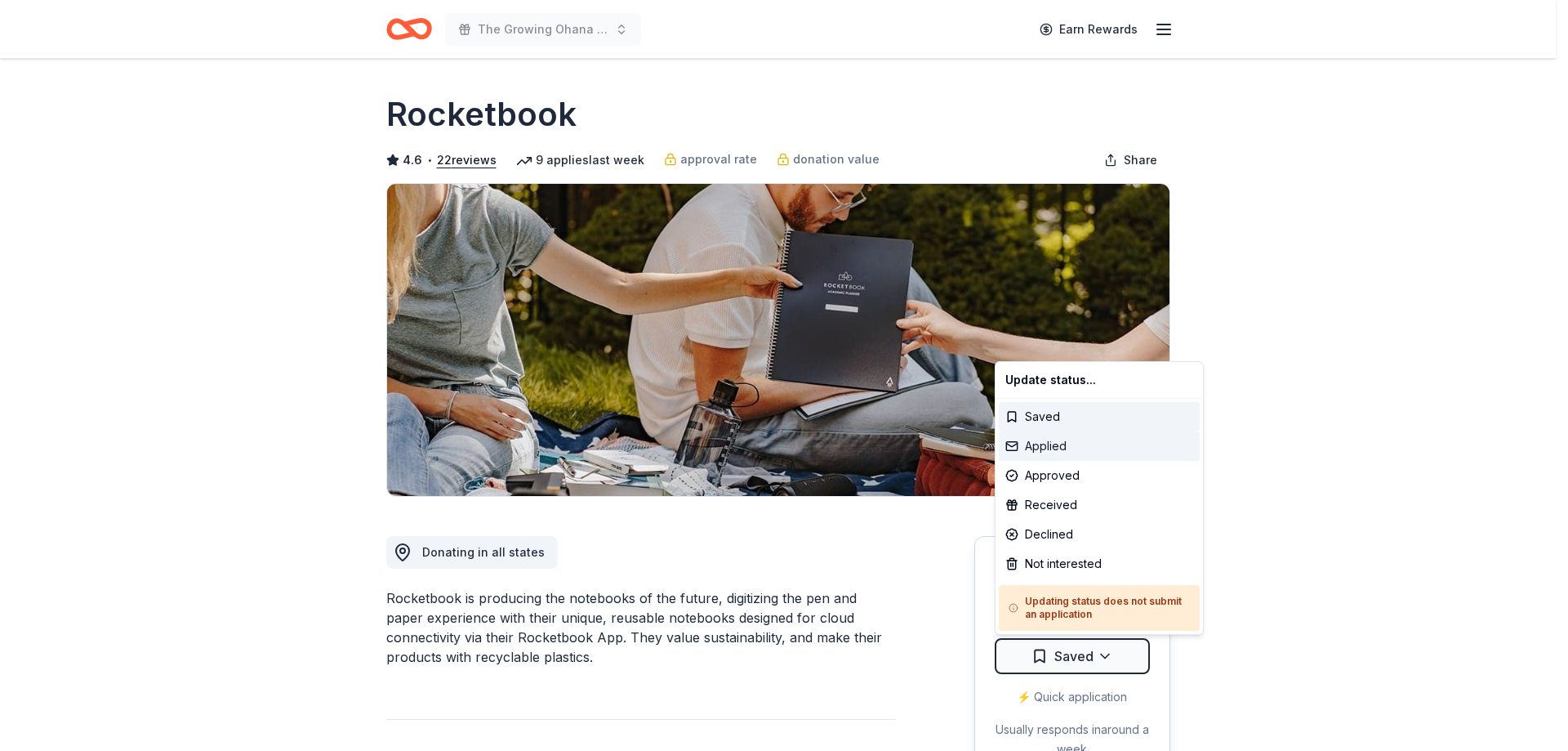
click at [1059, 444] on div "Applied" at bounding box center [1100, 446] width 201 height 29
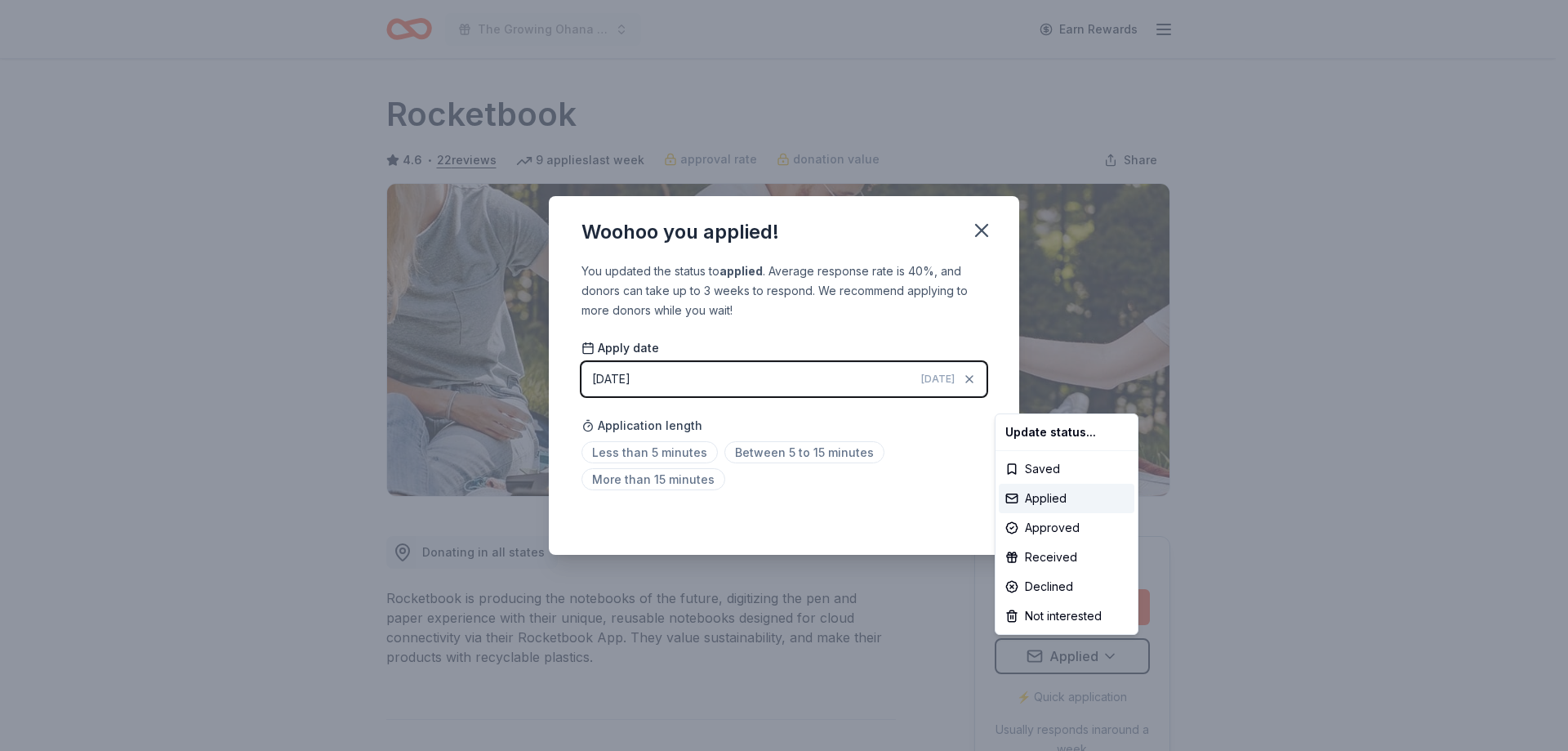
click at [782, 458] on html "The Growing Ohana Fundraiser Gala Earn Rewards Due in 51 days Share Rocketbook …" at bounding box center [784, 376] width 1568 height 751
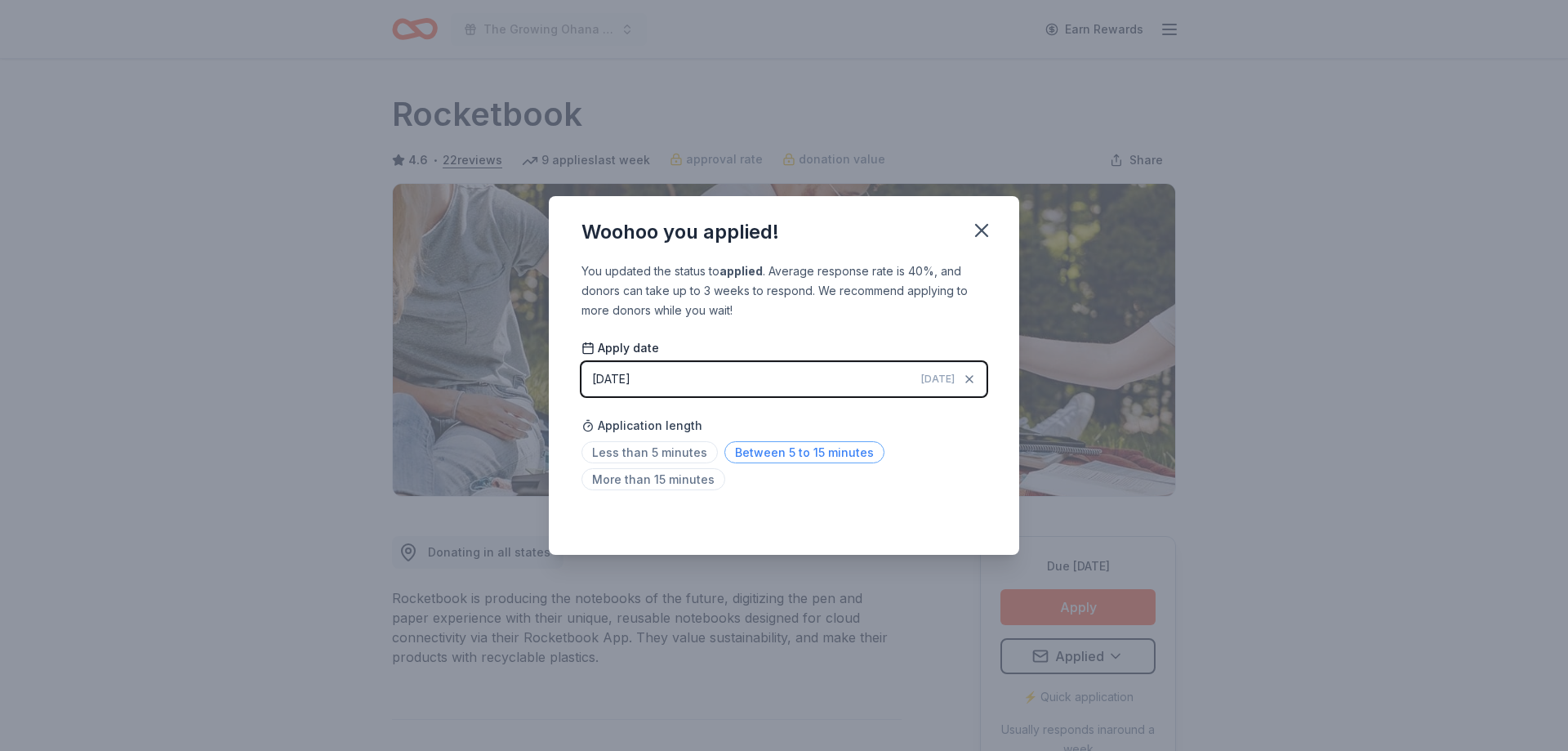
click at [820, 449] on span "Between 5 to 15 minutes" at bounding box center [804, 452] width 160 height 22
click at [979, 232] on icon "button" at bounding box center [982, 230] width 11 height 11
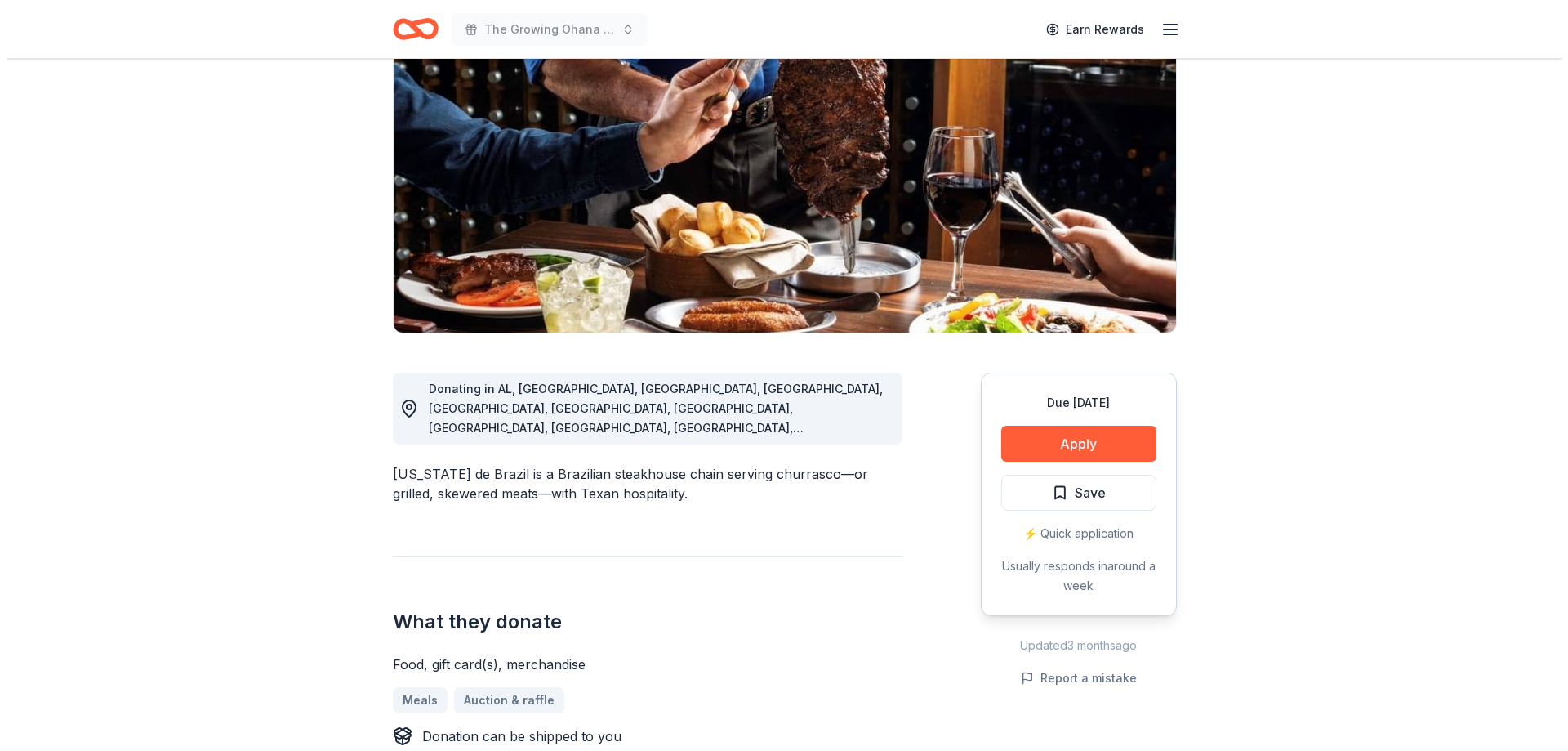
scroll to position [408, 0]
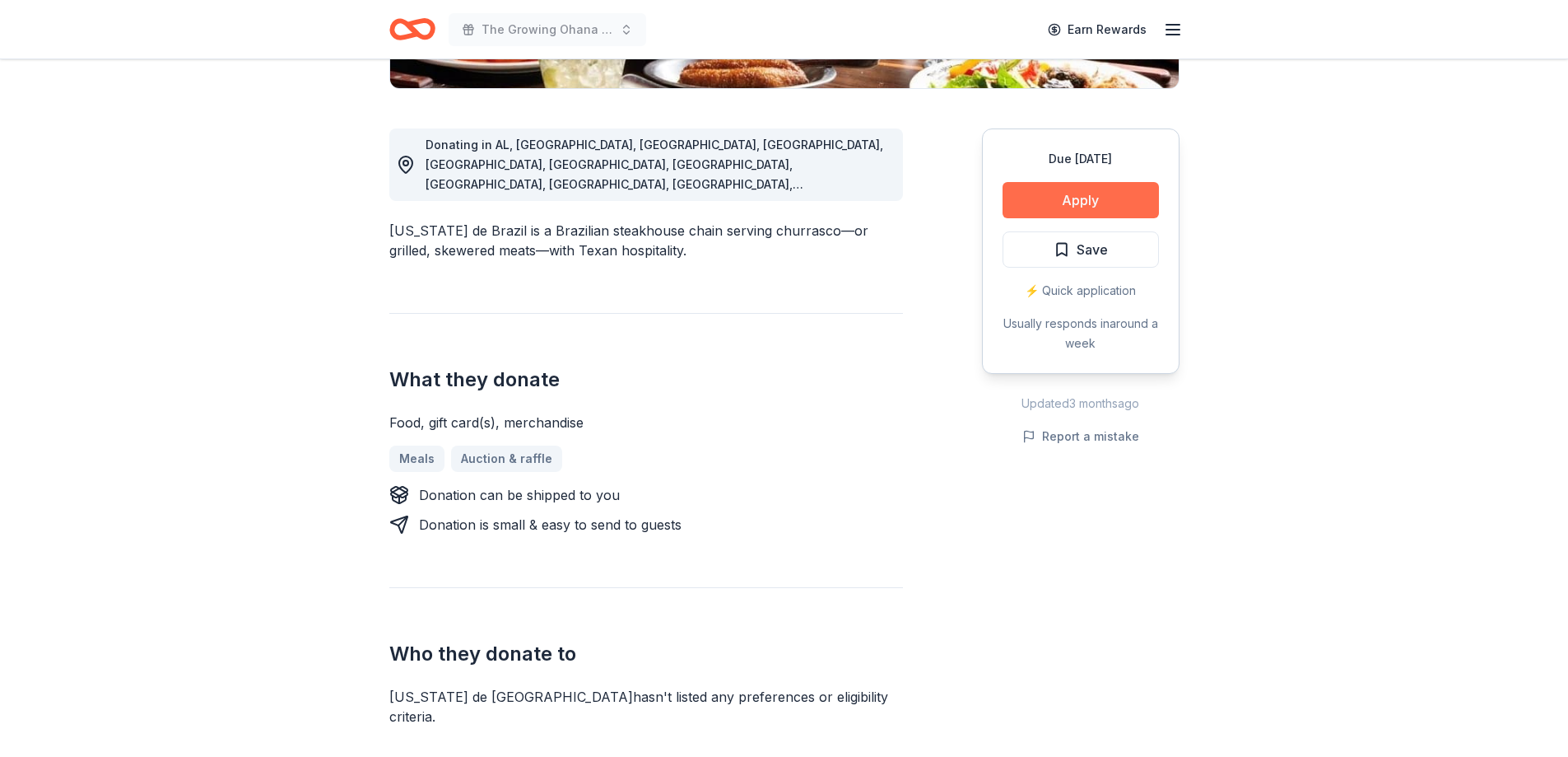
click at [1056, 204] on button "Apply" at bounding box center [1080, 199] width 156 height 36
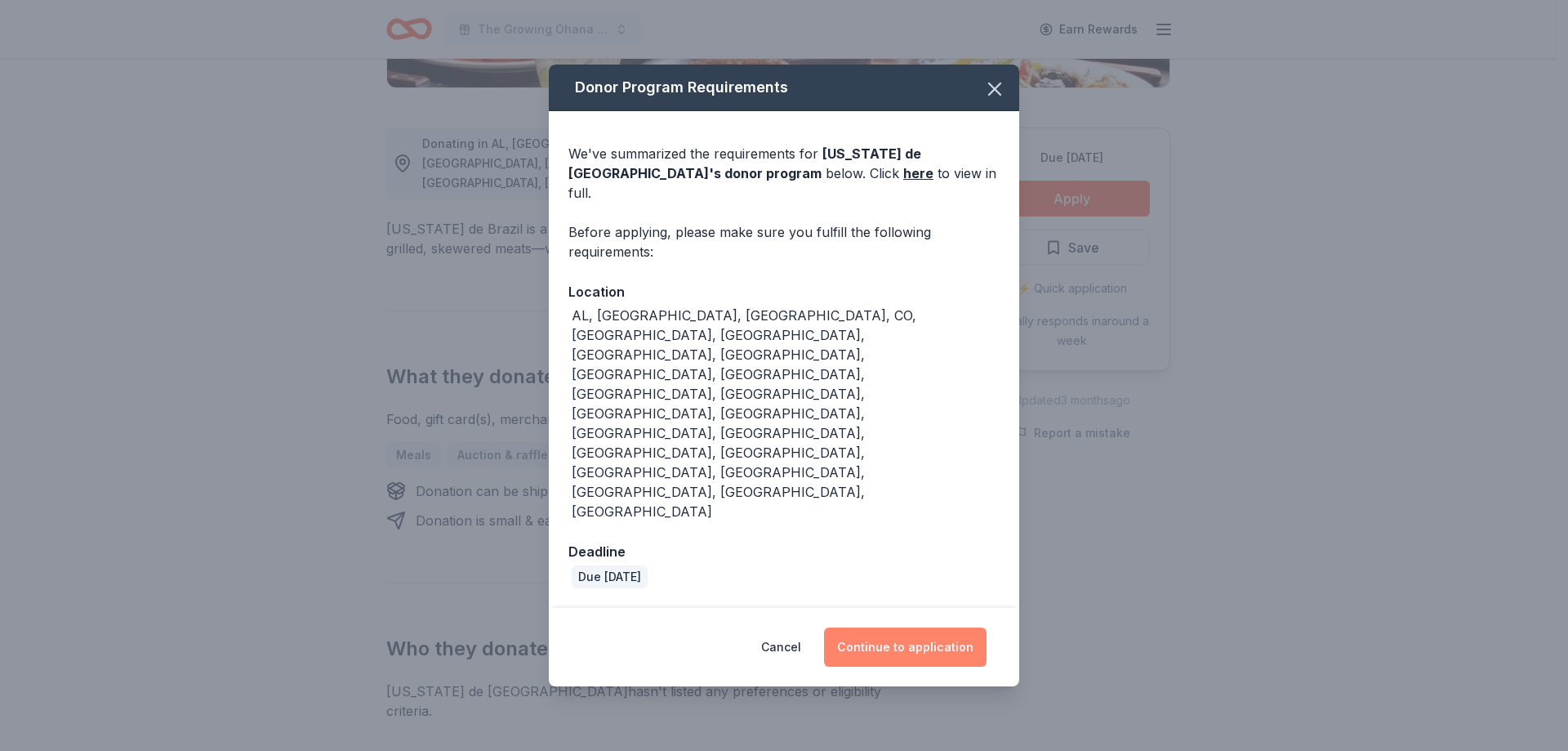
click at [905, 627] on button "Continue to application" at bounding box center [905, 646] width 162 height 39
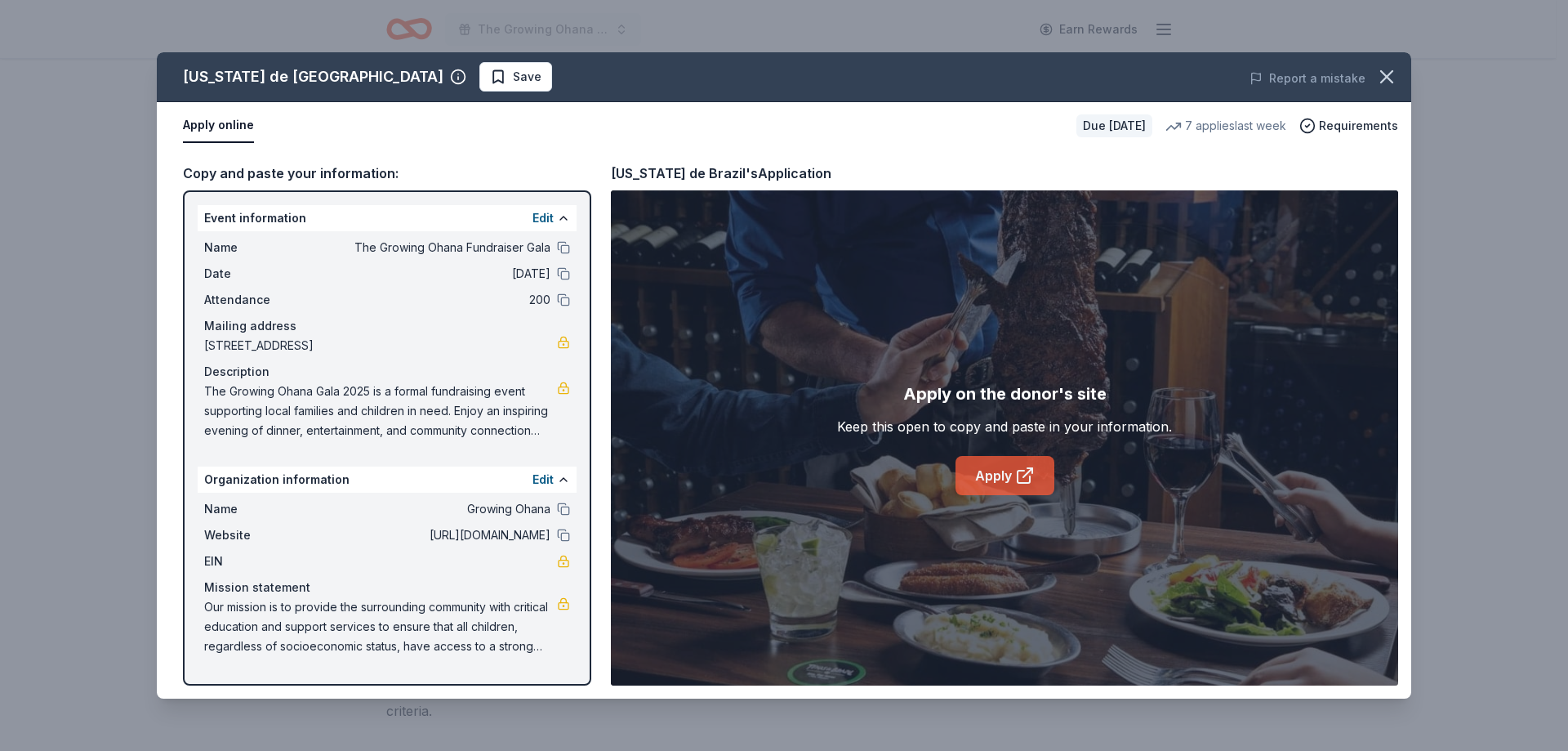
click at [998, 473] on link "Apply" at bounding box center [1005, 475] width 99 height 39
click at [490, 77] on span "Save" at bounding box center [515, 76] width 51 height 20
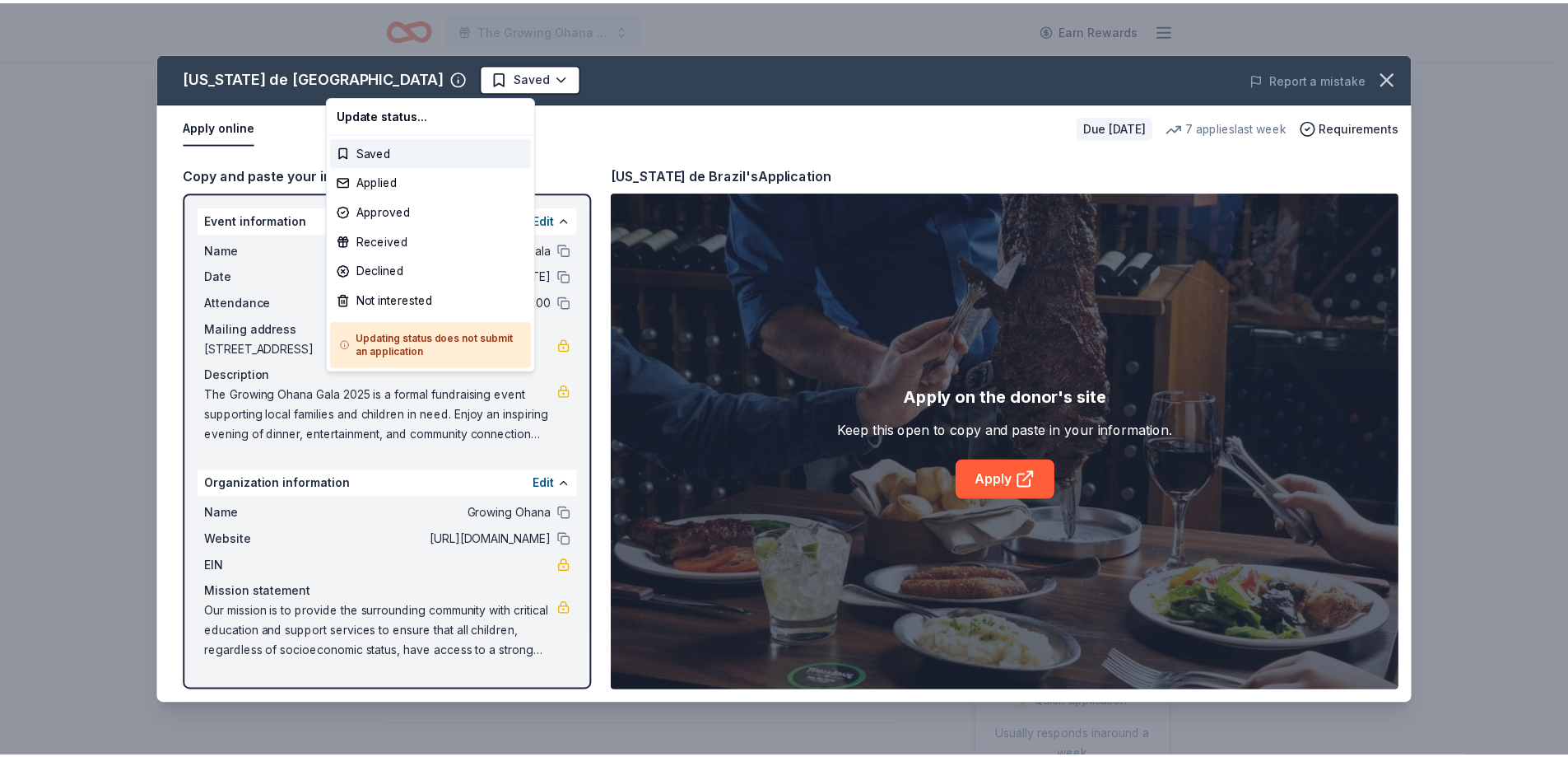
scroll to position [0, 0]
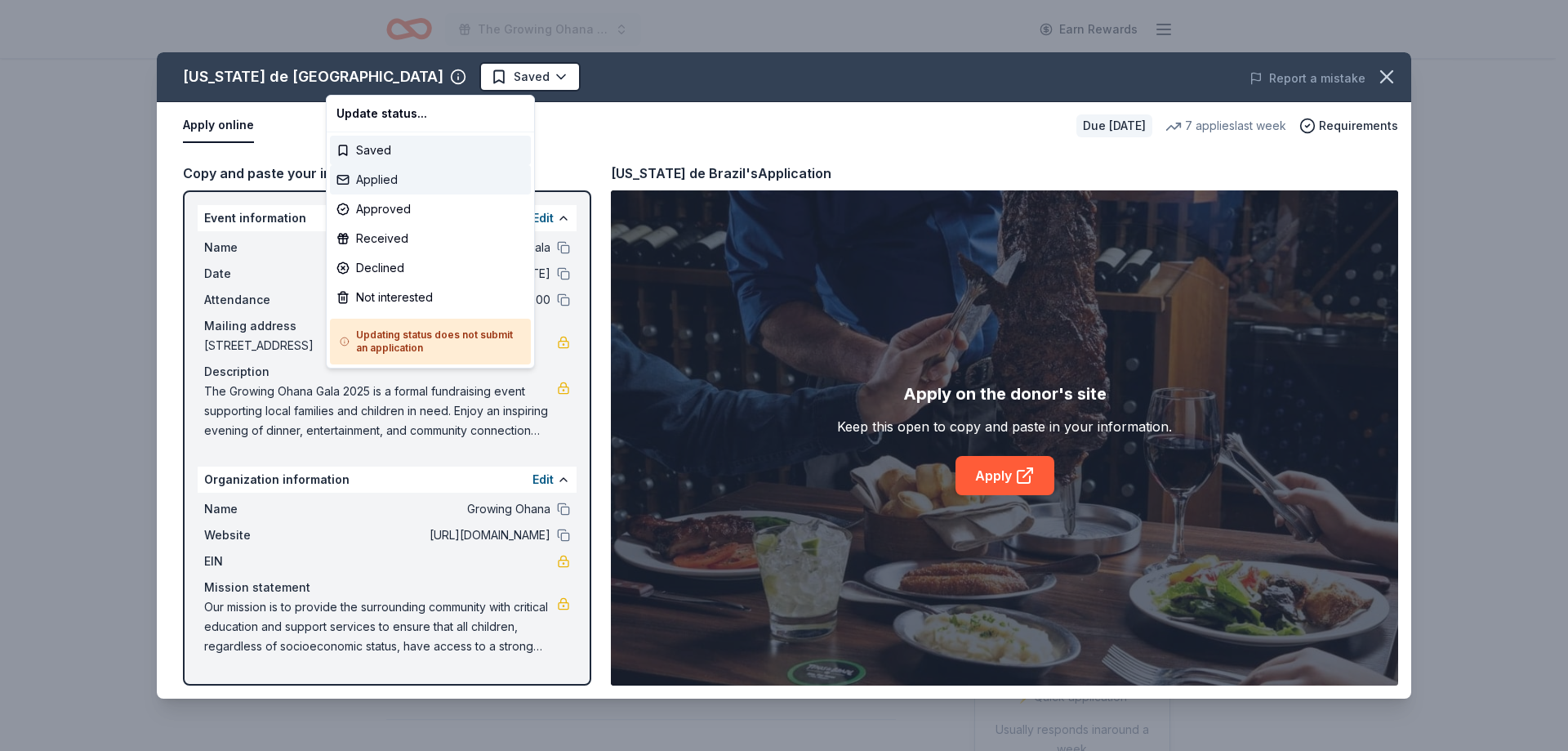
click at [388, 178] on div "Applied" at bounding box center [431, 180] width 201 height 29
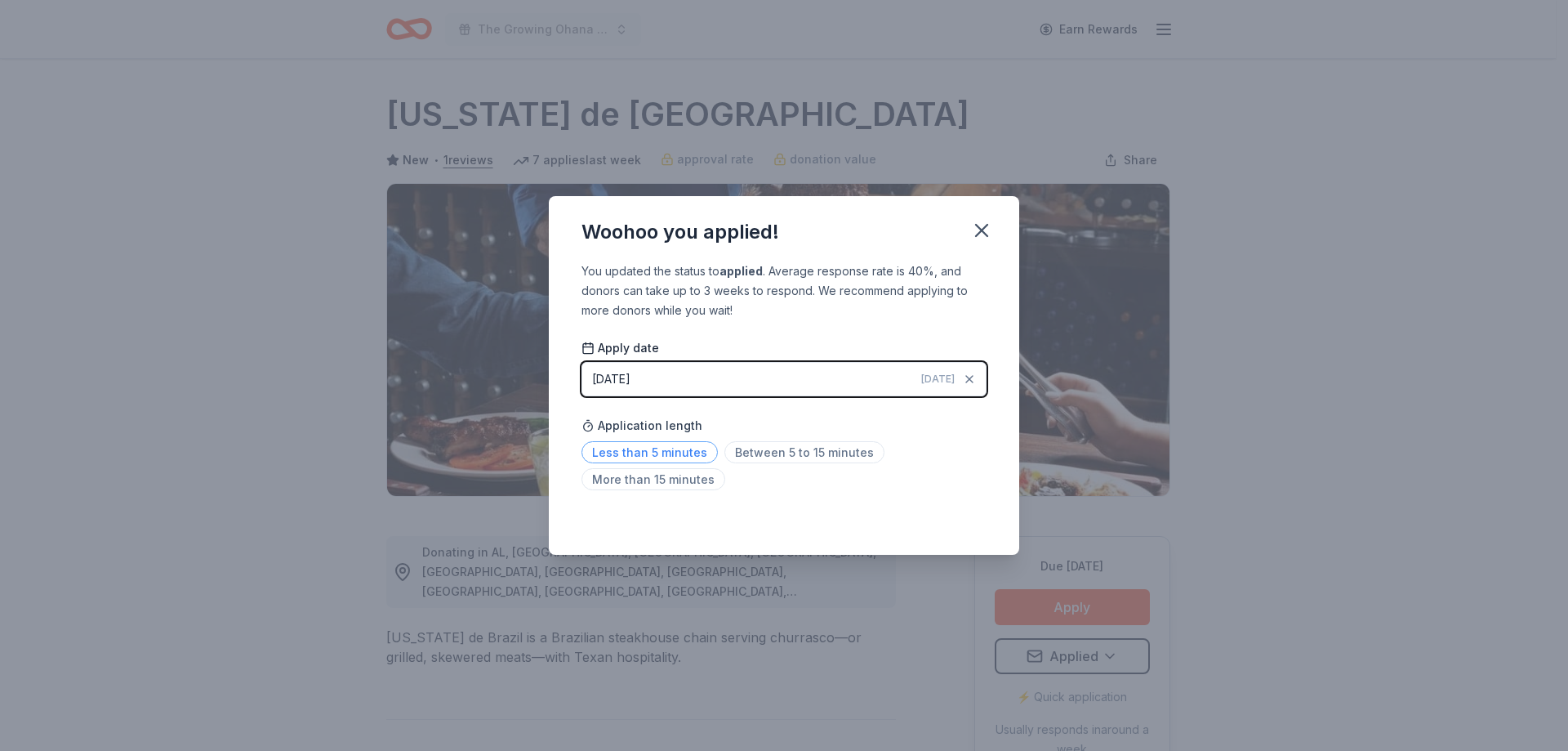
click at [668, 454] on span "Less than 5 minutes" at bounding box center [650, 452] width 136 height 22
click at [977, 232] on icon "button" at bounding box center [982, 230] width 23 height 23
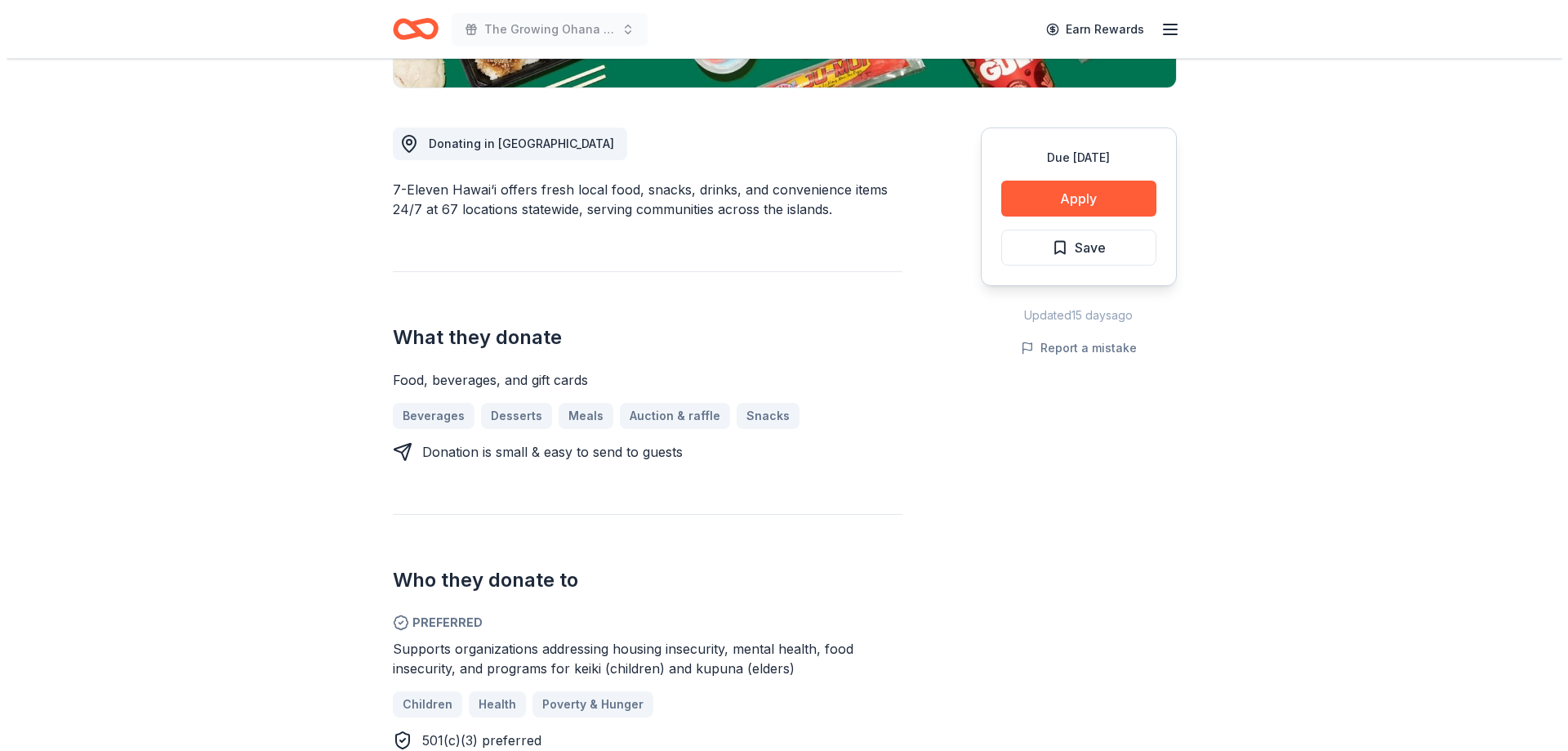
scroll to position [490, 0]
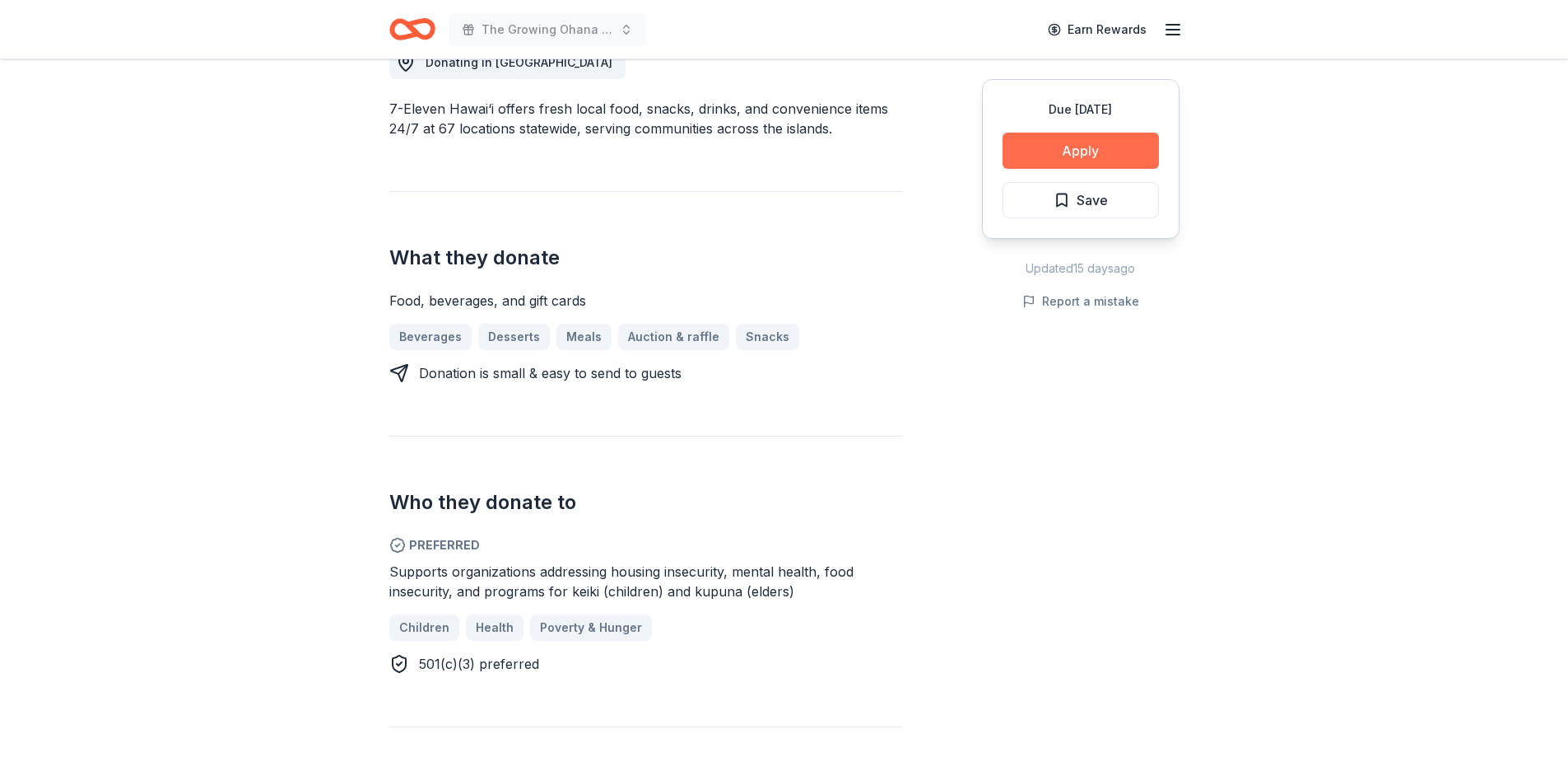
click at [1044, 148] on button "Apply" at bounding box center [1080, 150] width 156 height 36
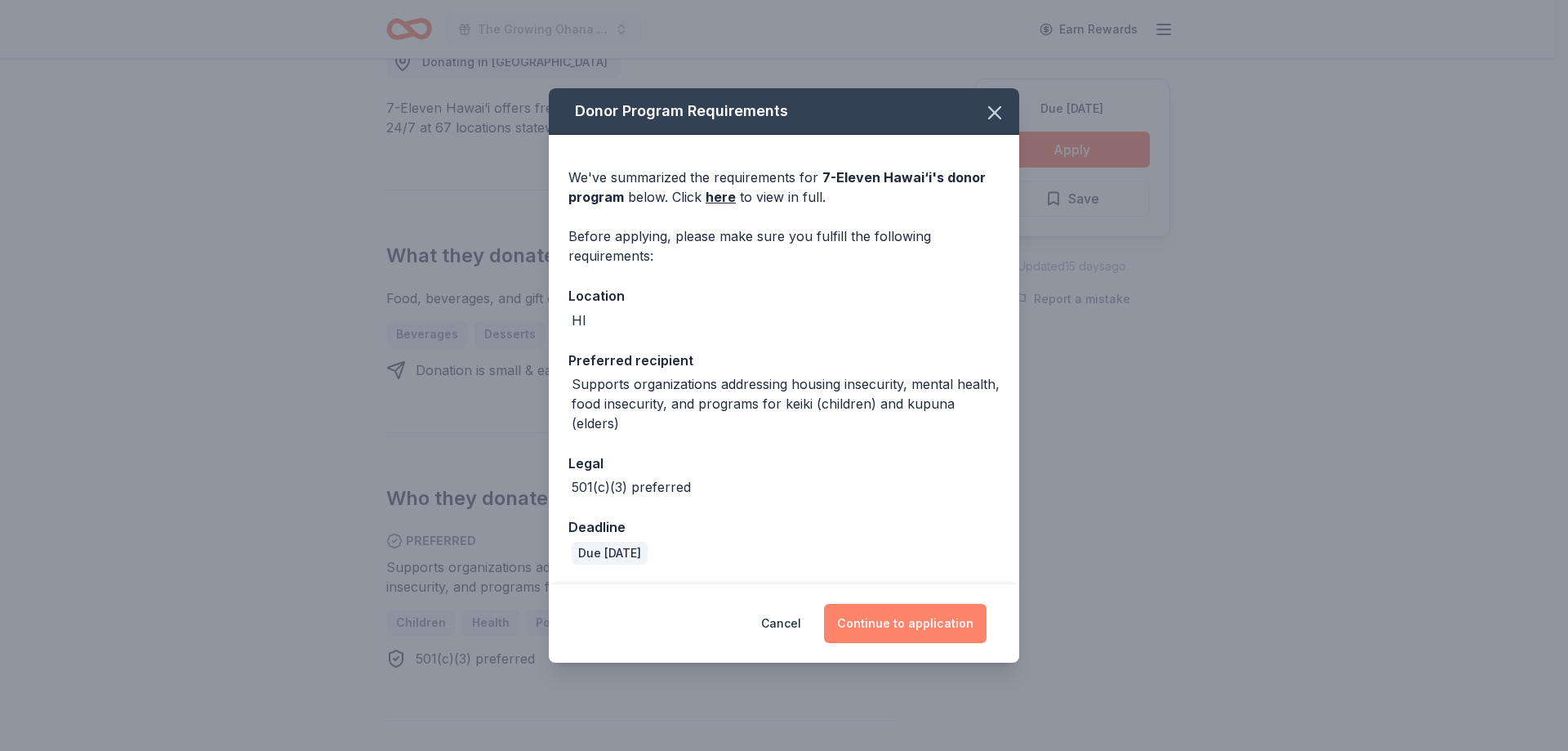
click at [919, 616] on button "Continue to application" at bounding box center [905, 623] width 162 height 39
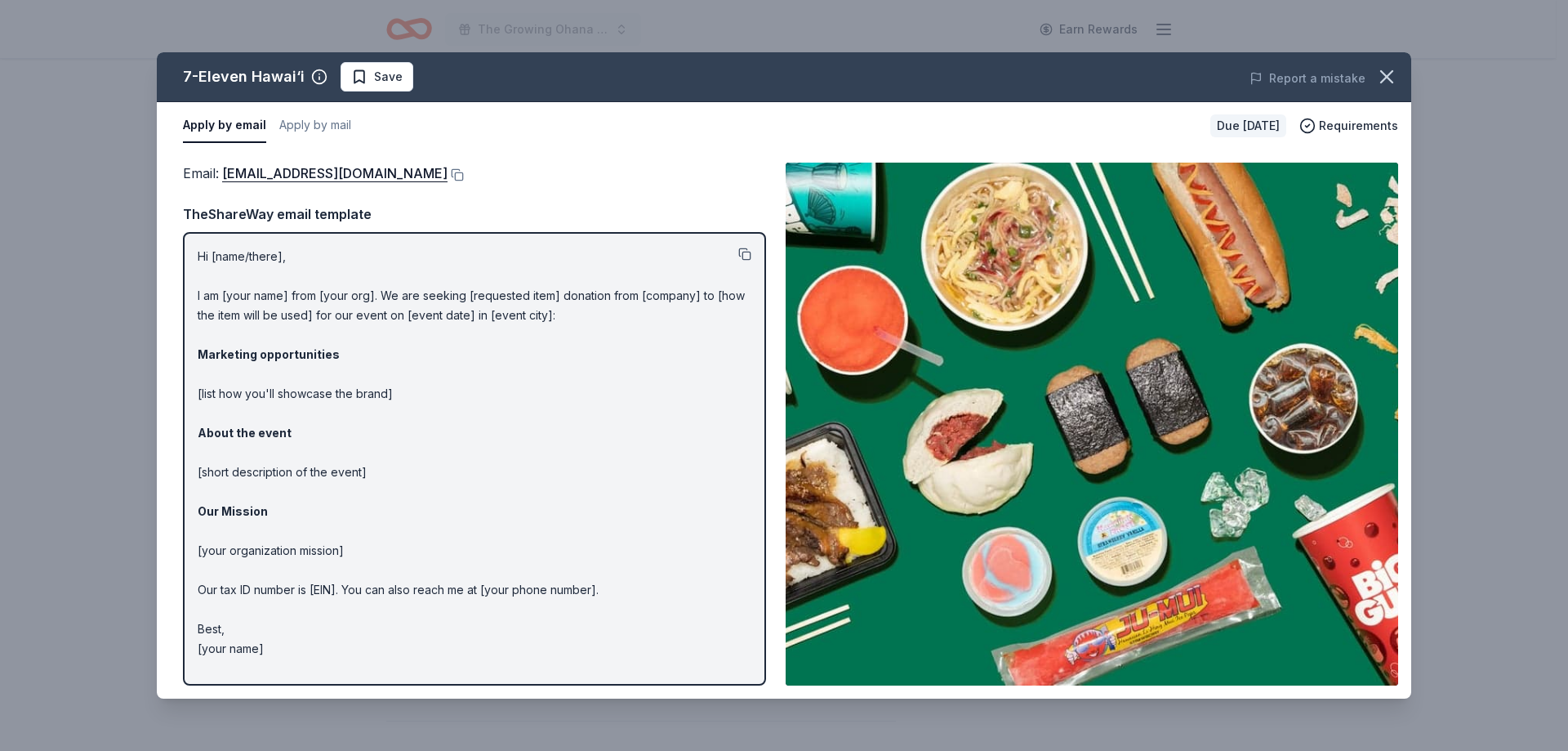
click at [745, 255] on button at bounding box center [744, 253] width 13 height 13
